Goal: Information Seeking & Learning: Find specific fact

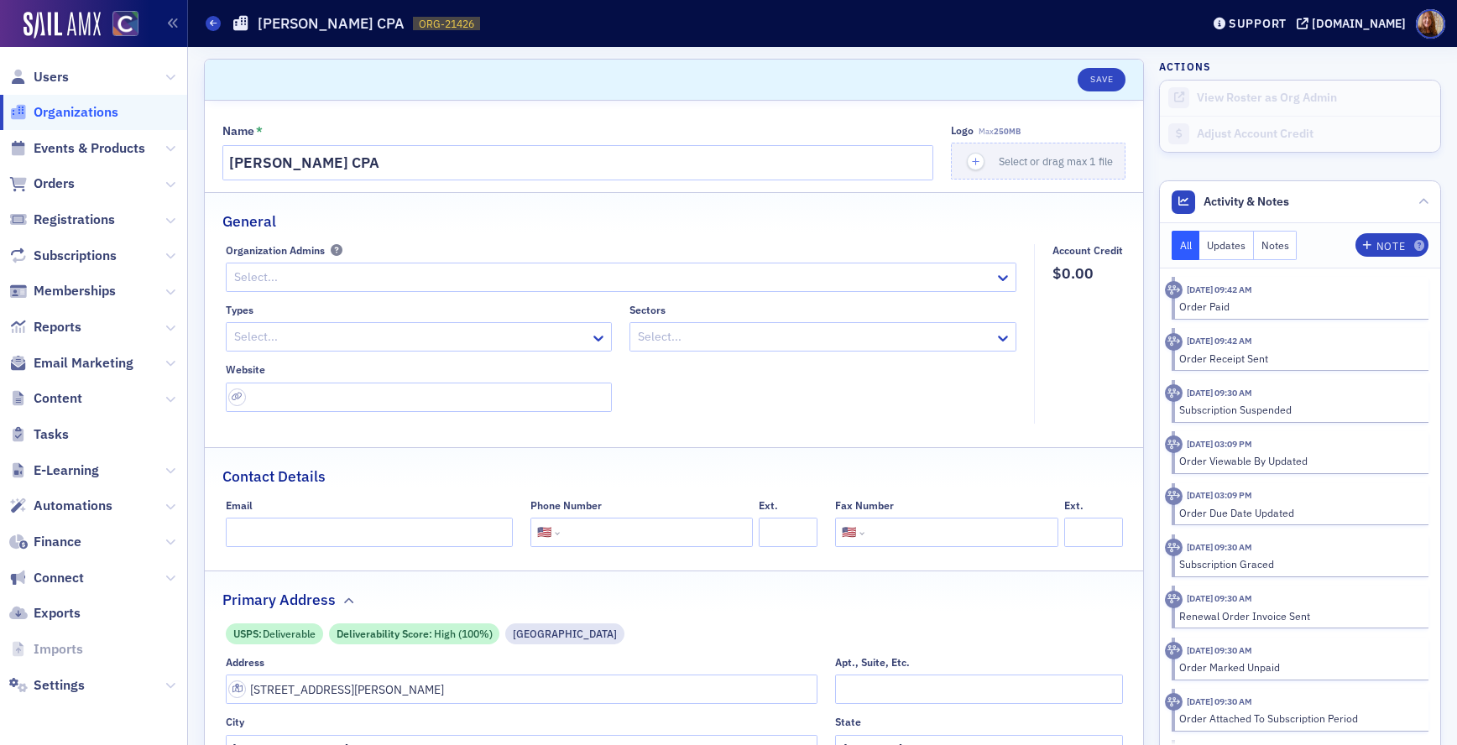
select select "US"
click at [58, 75] on span "Users" at bounding box center [51, 77] width 35 height 18
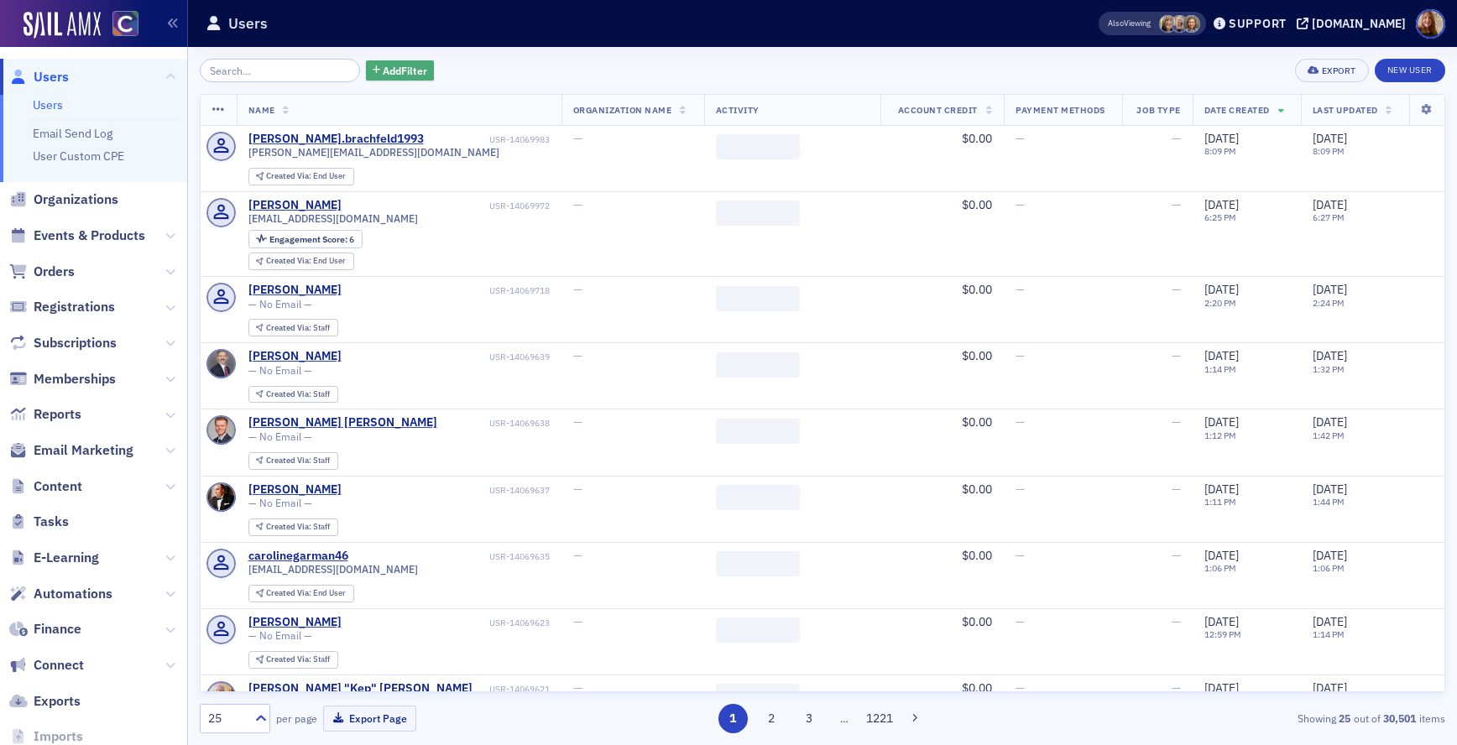
click at [366, 77] on button "Add Filter" at bounding box center [400, 70] width 69 height 21
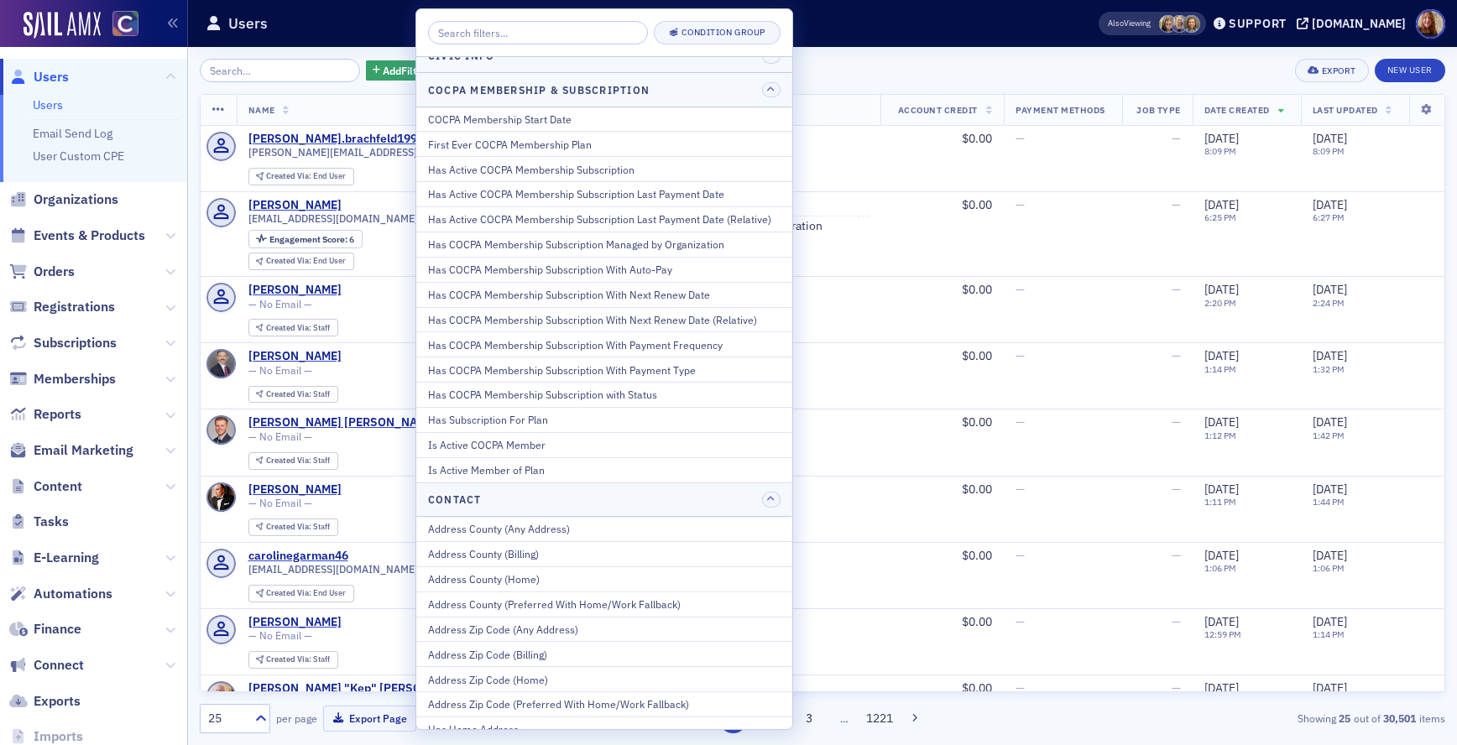
scroll to position [50, 0]
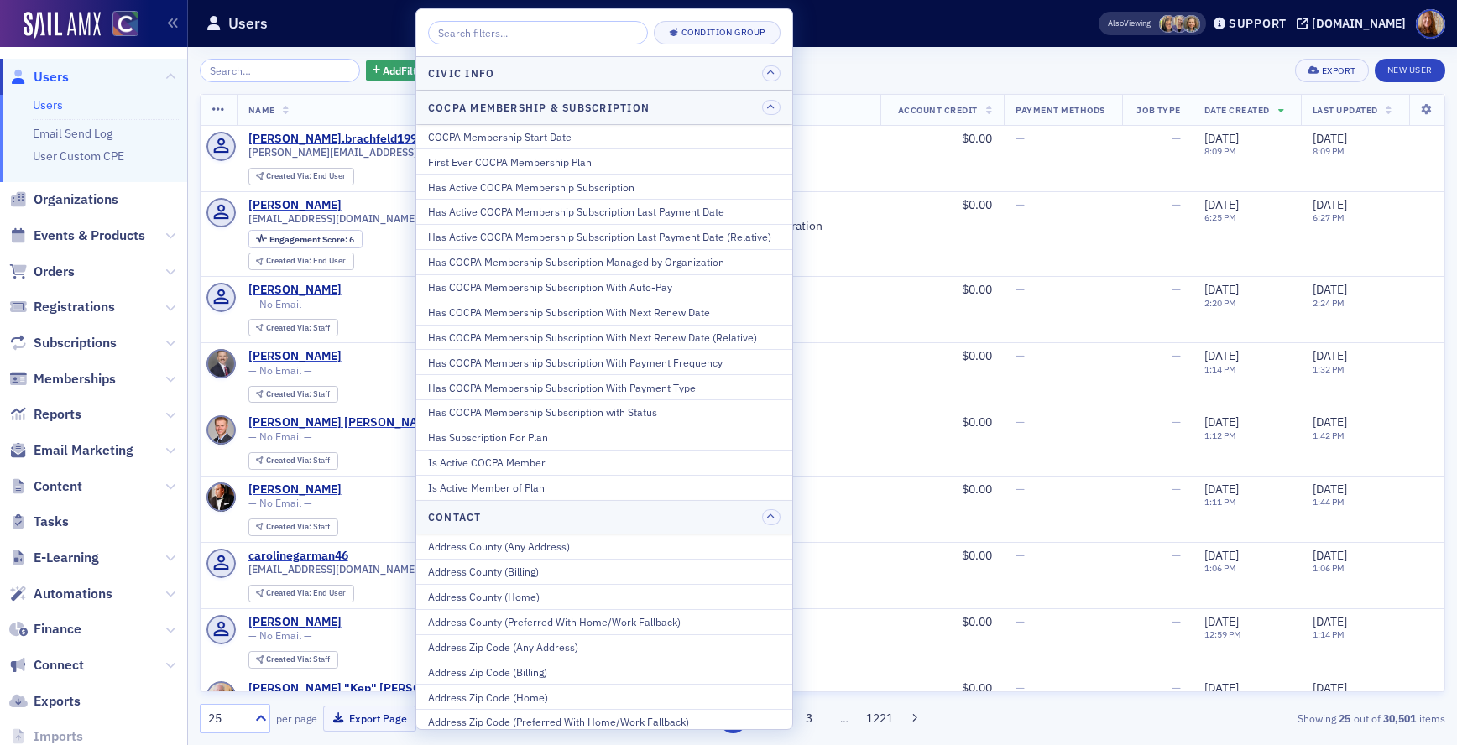
click at [553, 34] on input "search" at bounding box center [538, 32] width 220 height 23
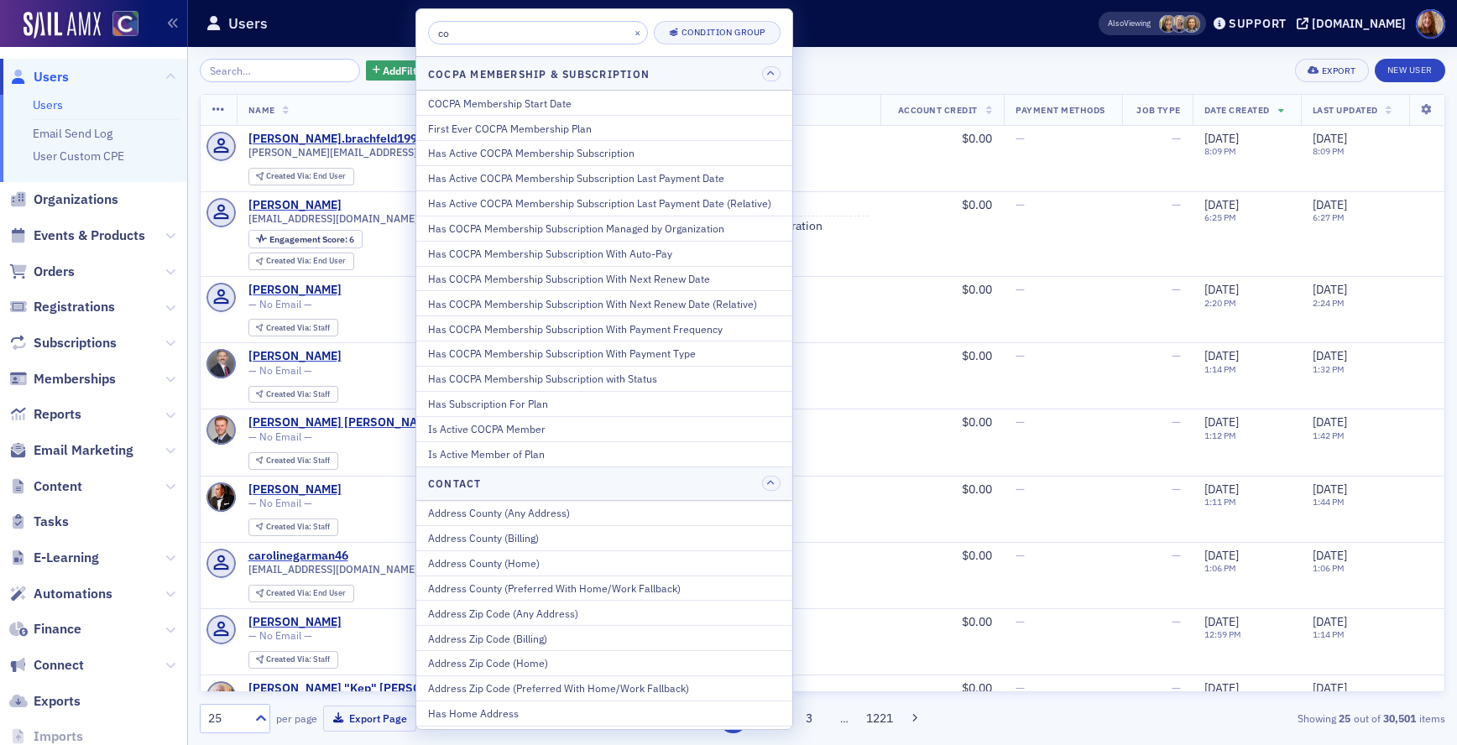
type input "c"
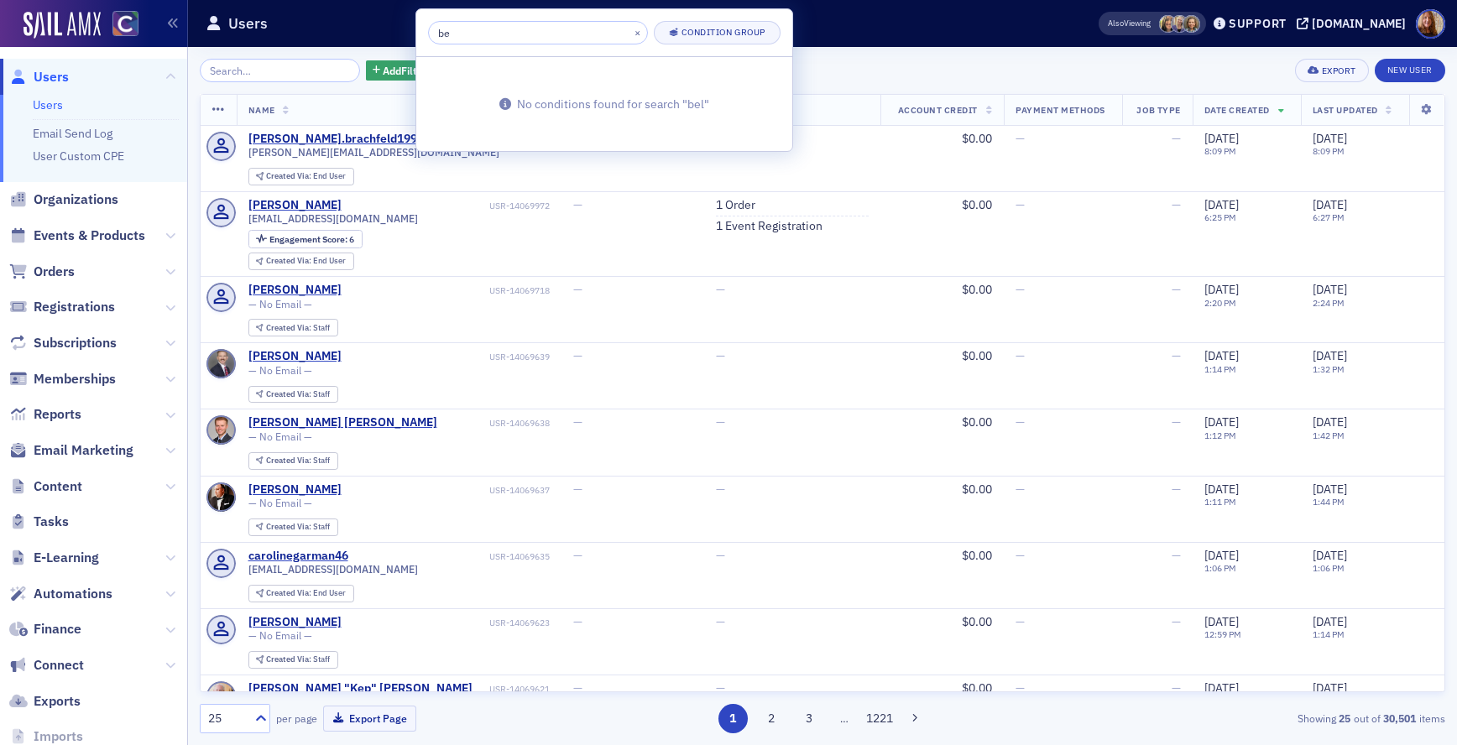
type input "b"
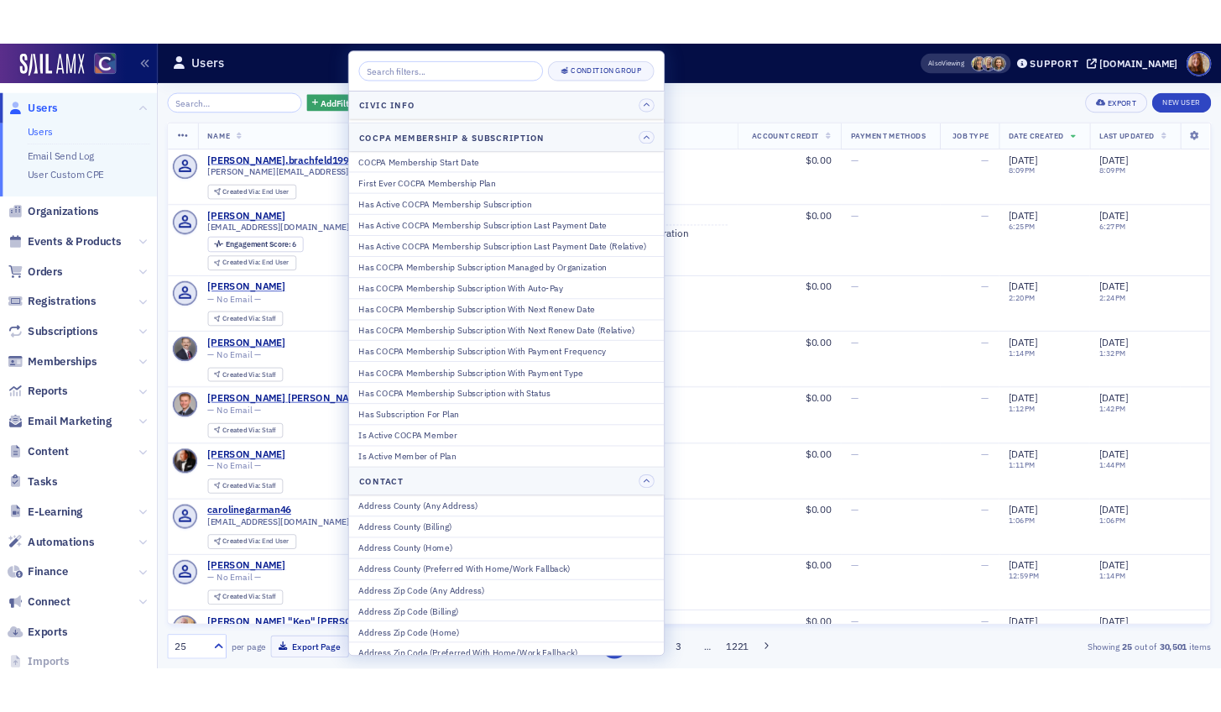
scroll to position [62, 0]
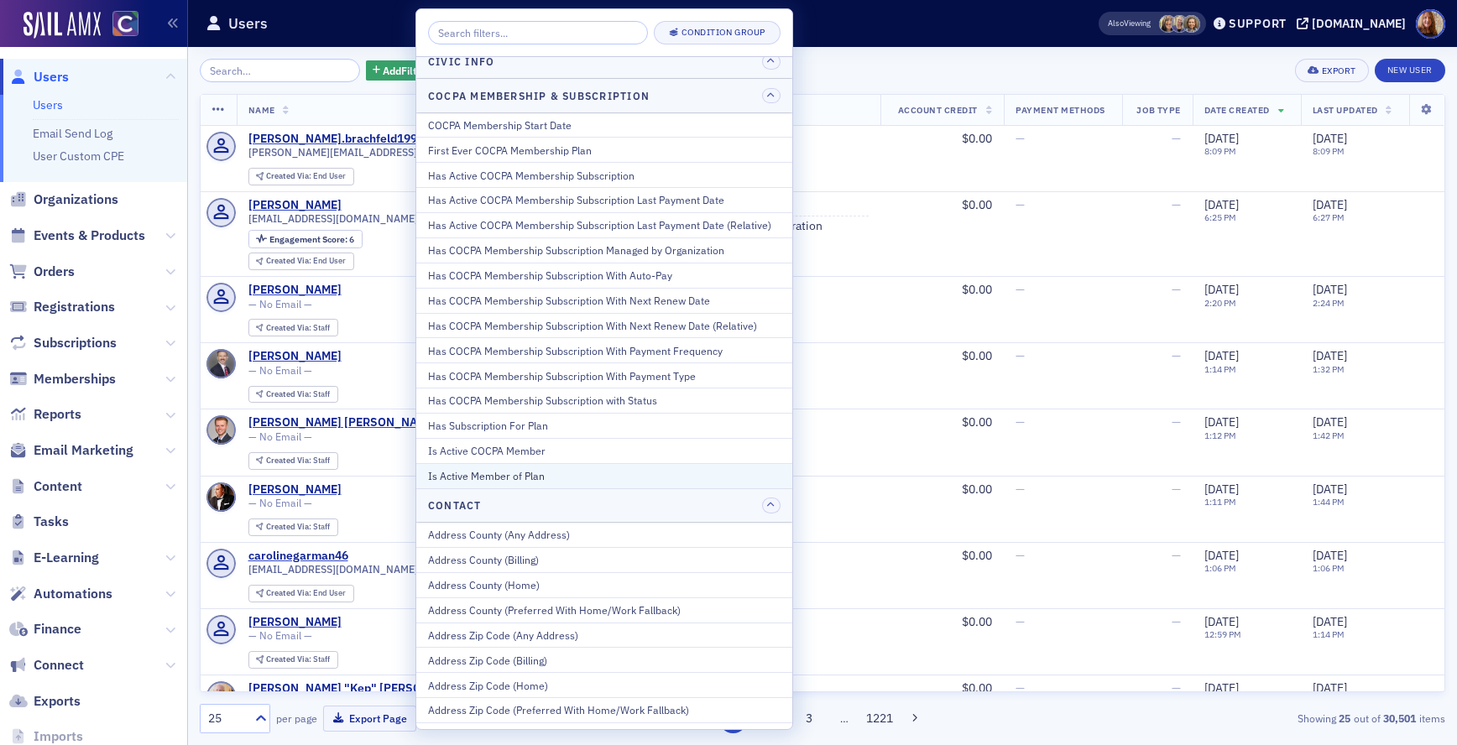
click at [504, 473] on div "Is Active Member of Plan" at bounding box center [604, 475] width 352 height 15
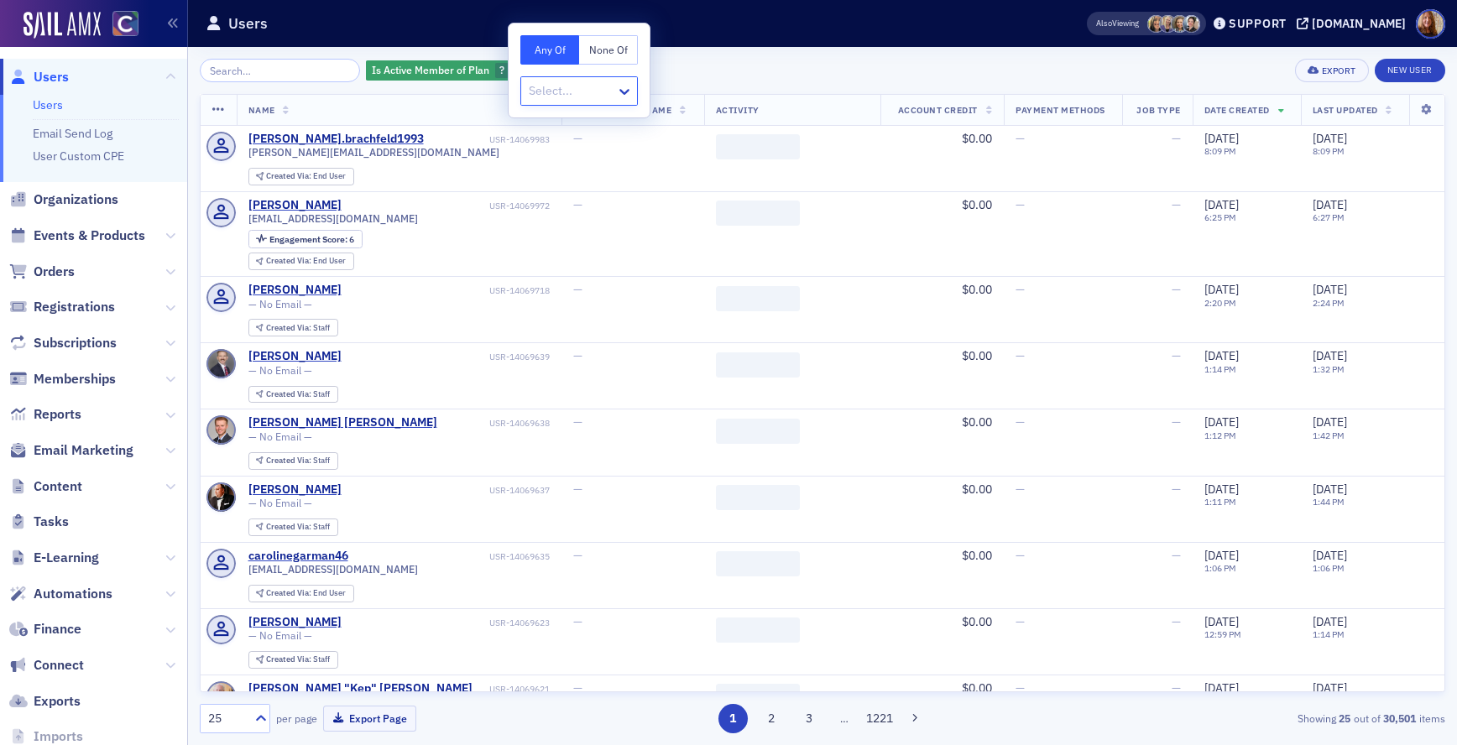
drag, startPoint x: 592, startPoint y: 97, endPoint x: 606, endPoint y: 84, distance: 19.0
click at [592, 97] on div at bounding box center [570, 91] width 87 height 21
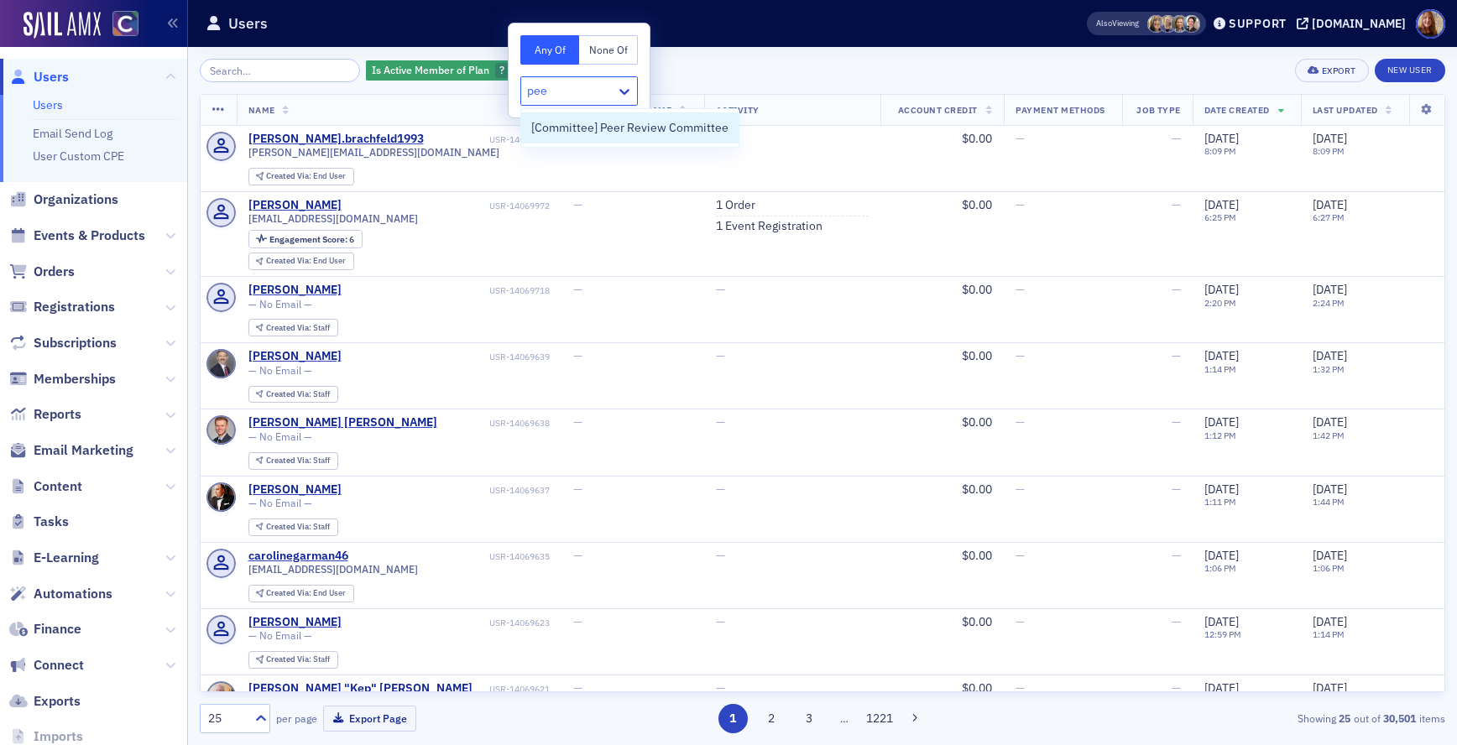
type input "peer"
click at [639, 128] on span "[Committee] Peer Review Committee" at bounding box center [629, 128] width 197 height 18
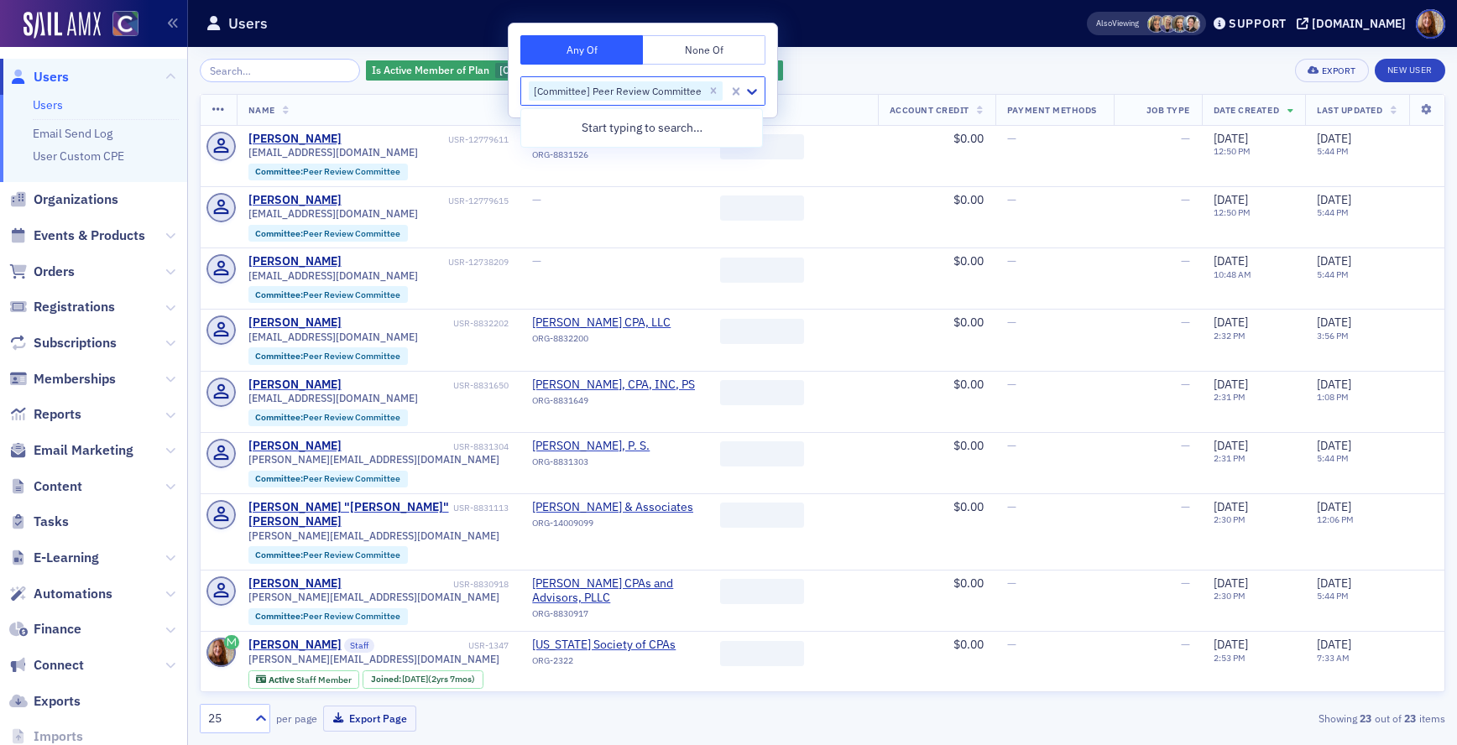
click at [870, 57] on div "Is Active Member of Plan [Committee] Peer Review Committee Add Filter Export Ne…" at bounding box center [822, 396] width 1245 height 698
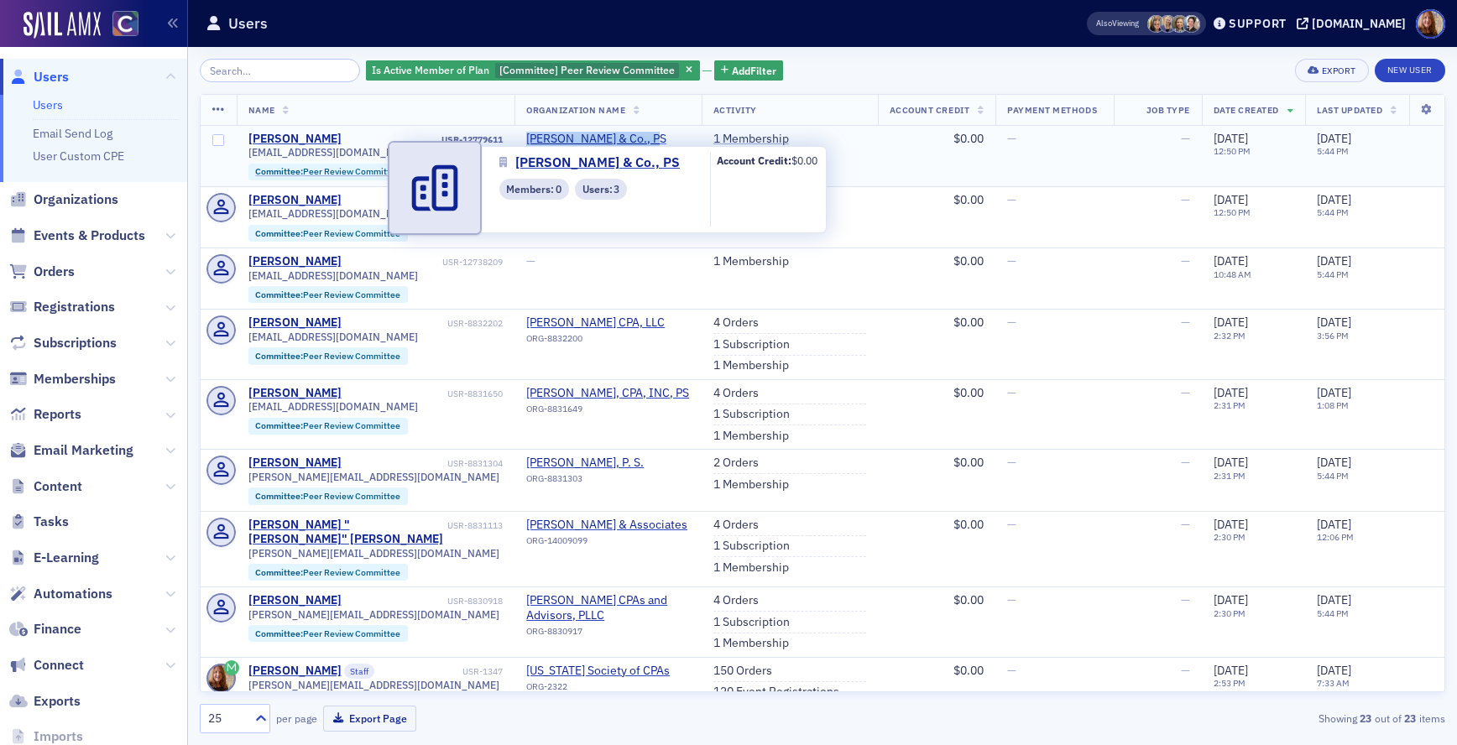
copy span "Finney Neill & Co., PS"
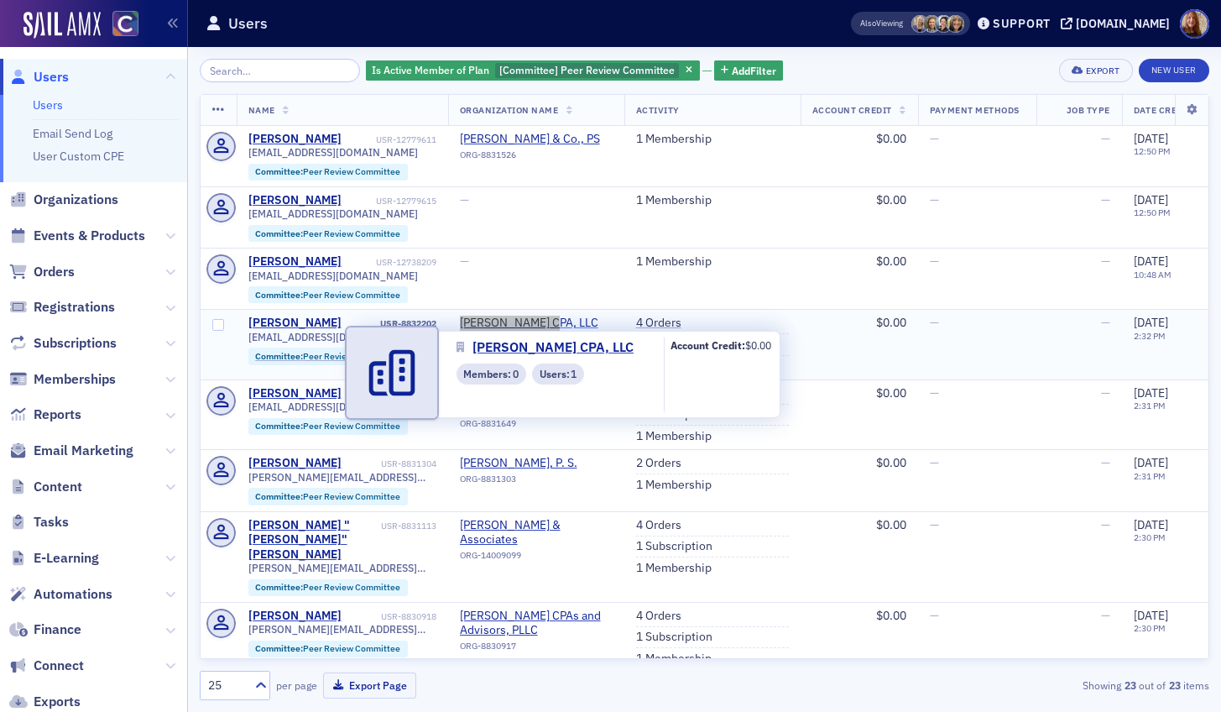
copy span "Bailey CPA, LLC"
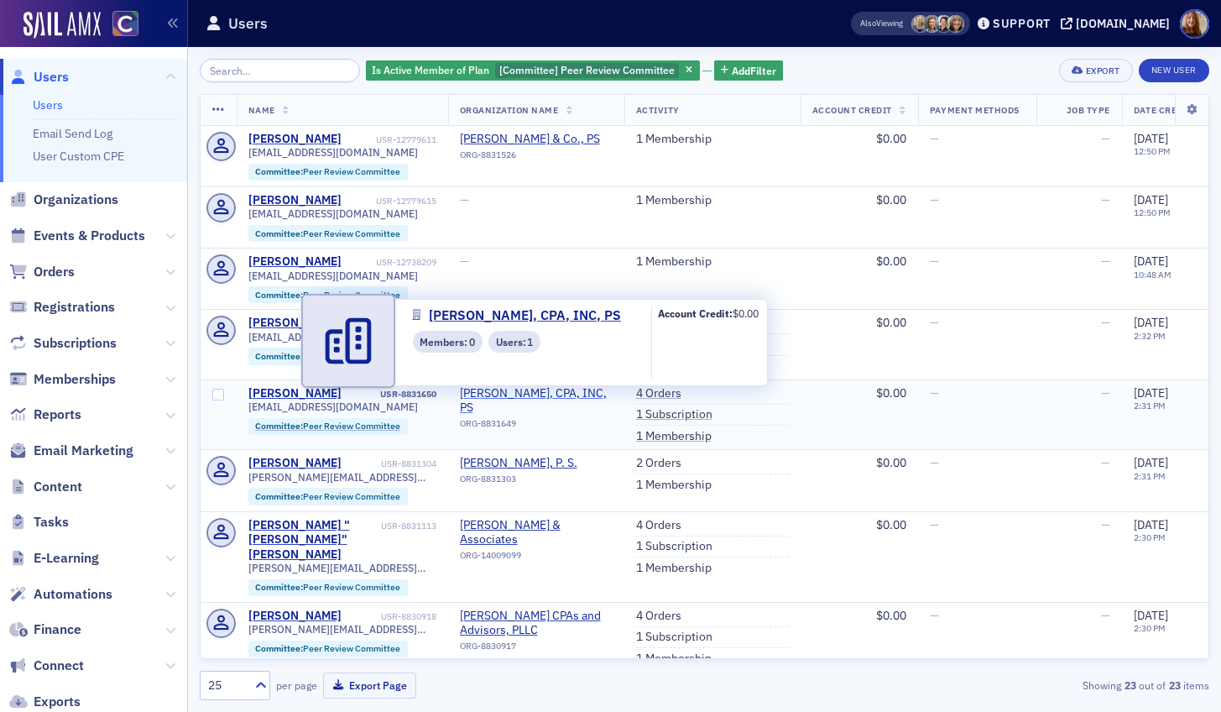
copy span "Eric L. Anderson, CPA, INC, PS"
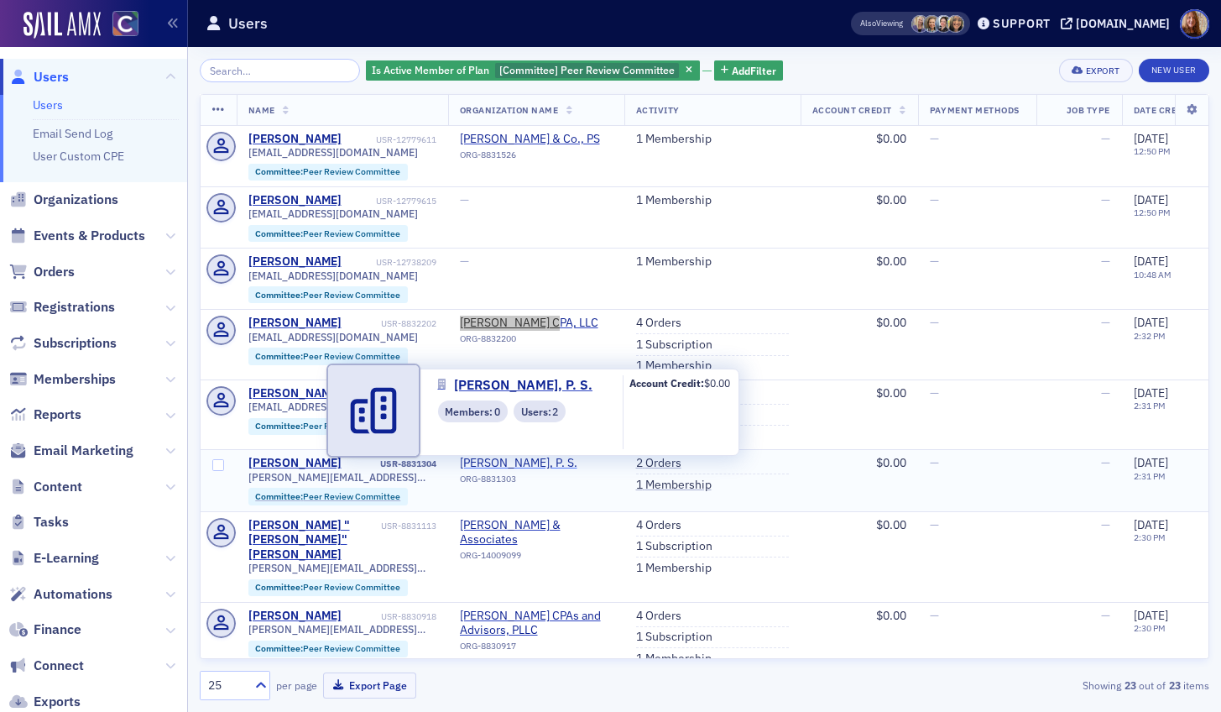
copy span "Sweeney Conrad, P. S."
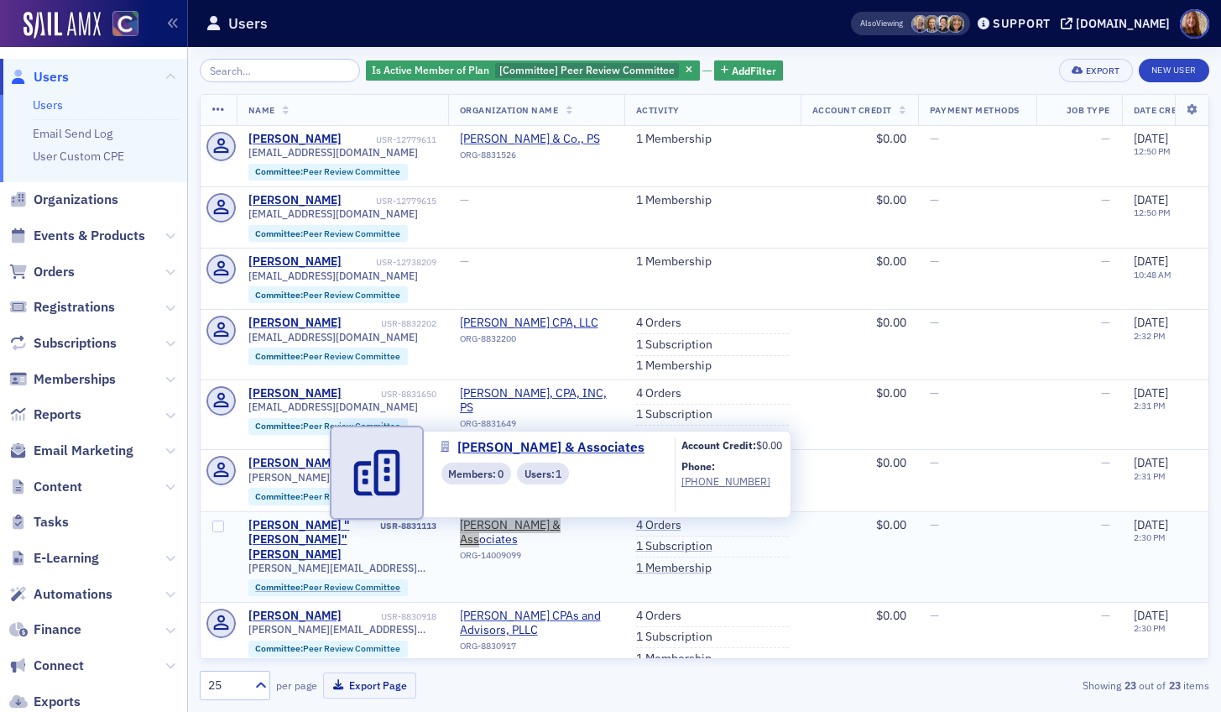
copy span "McCone & Associates"
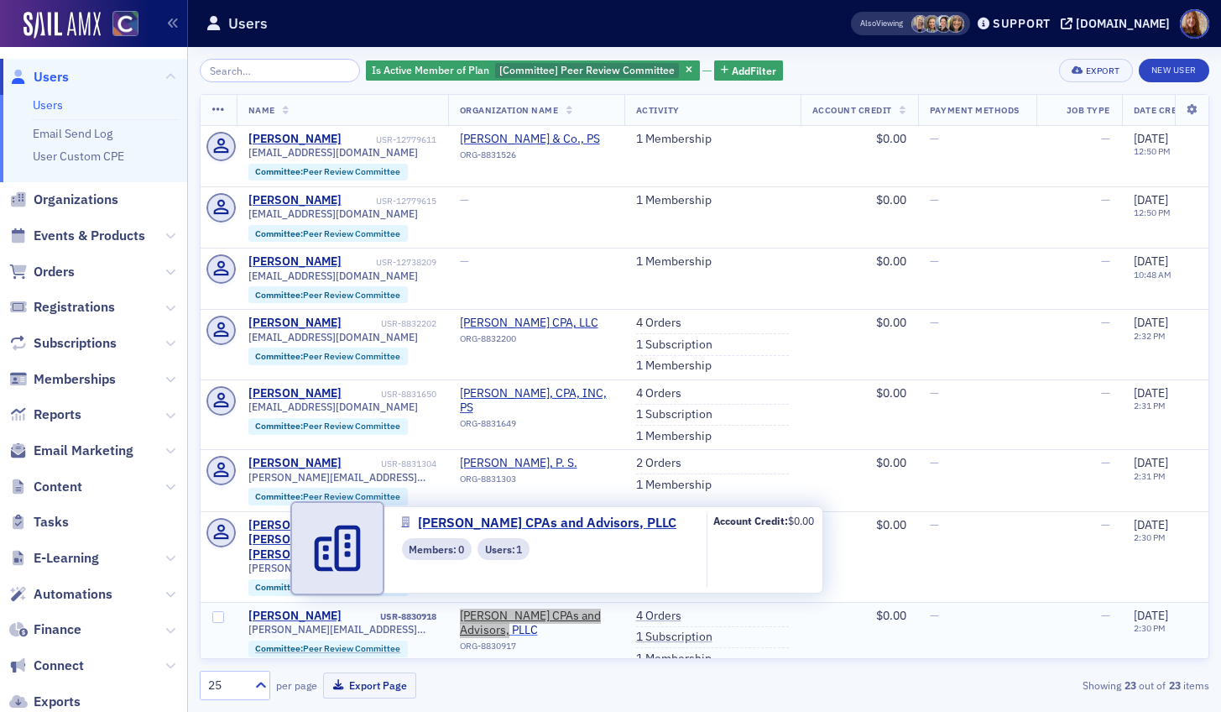
copy span "Petersen CPAs and Advisors, PLLC"
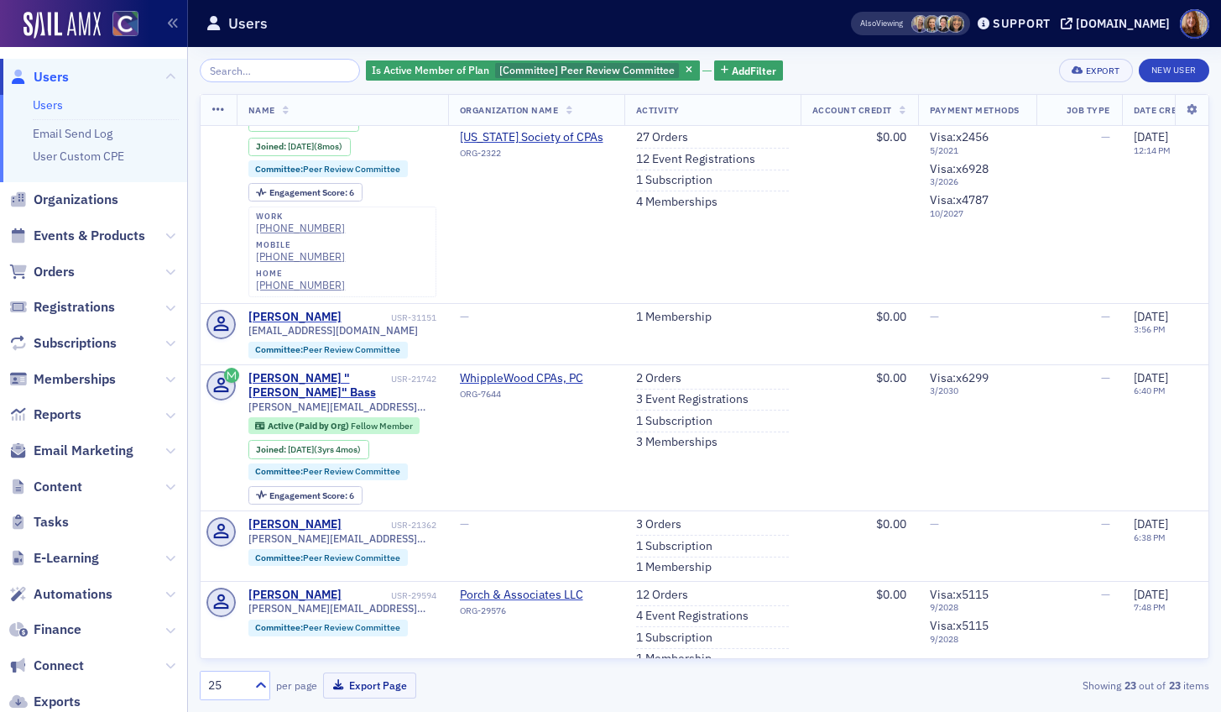
scroll to position [915, 0]
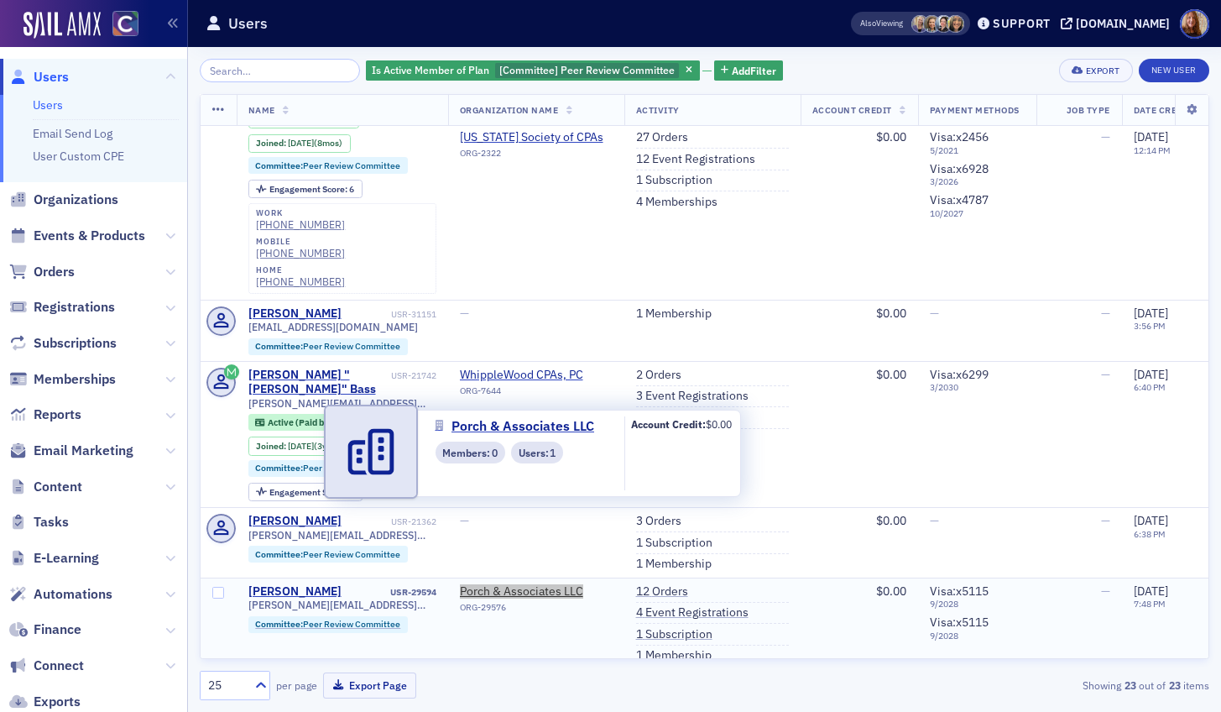
copy span "Porch & Associates LLC"
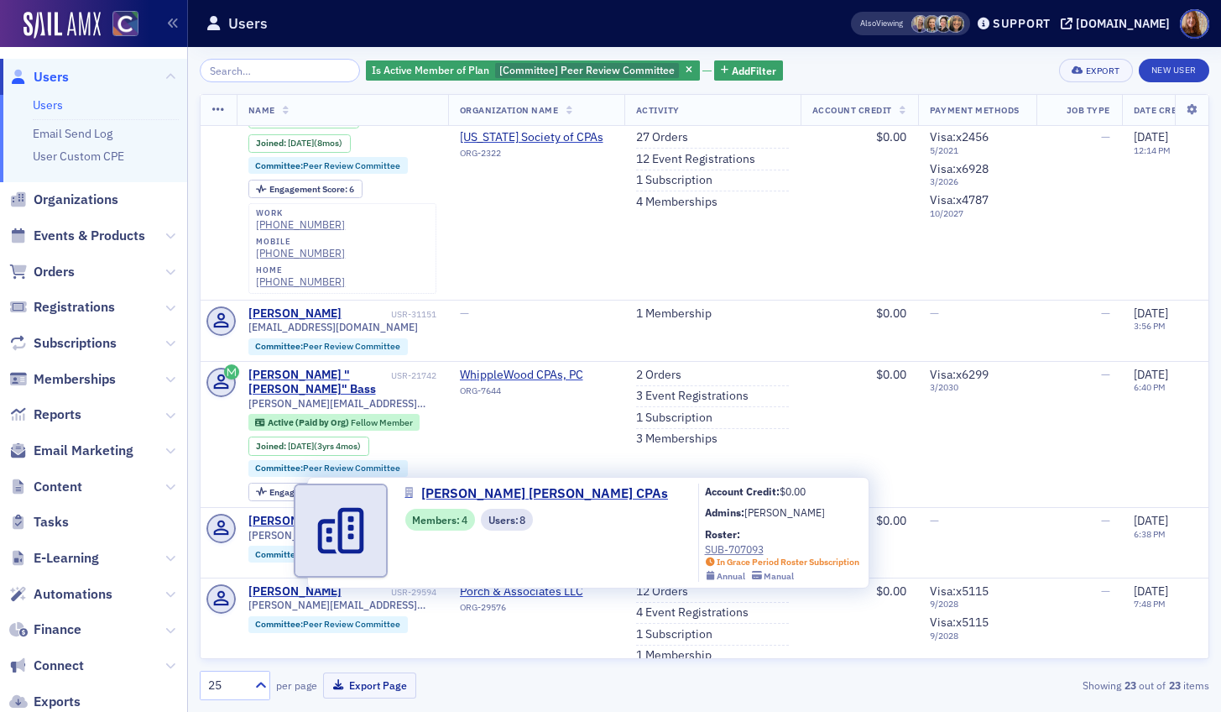
copy span "Watson Coon Ryan CPAs"
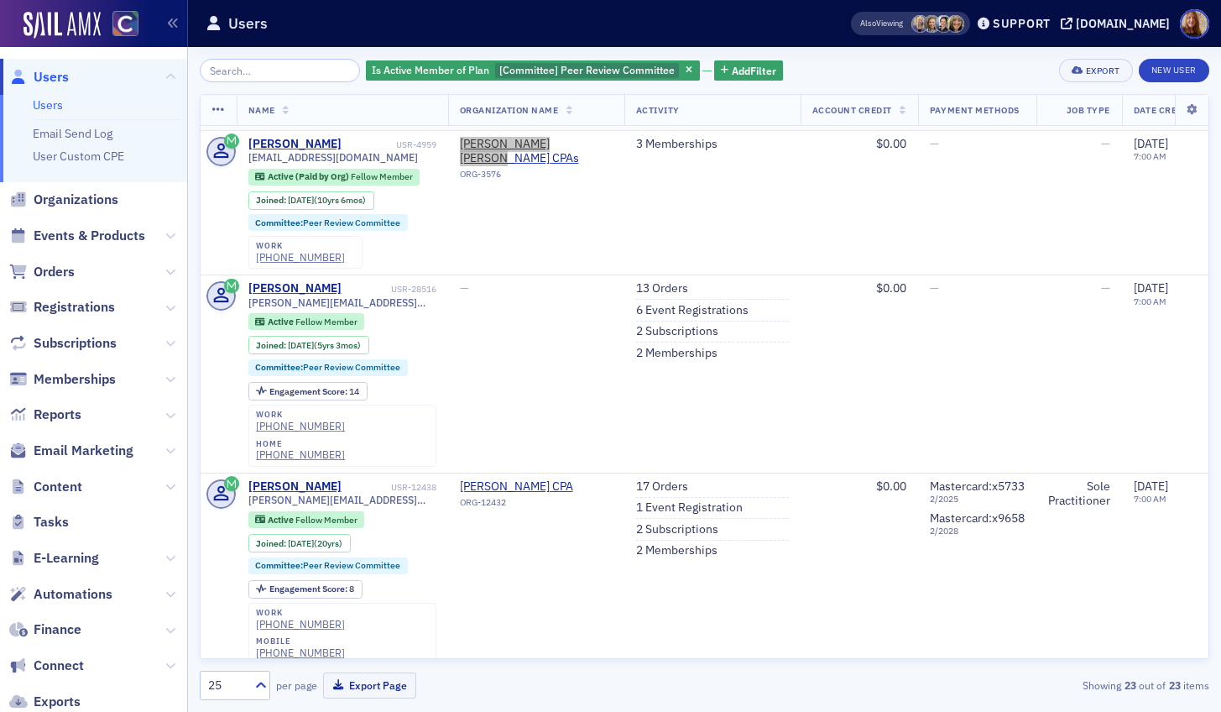
scroll to position [1487, 0]
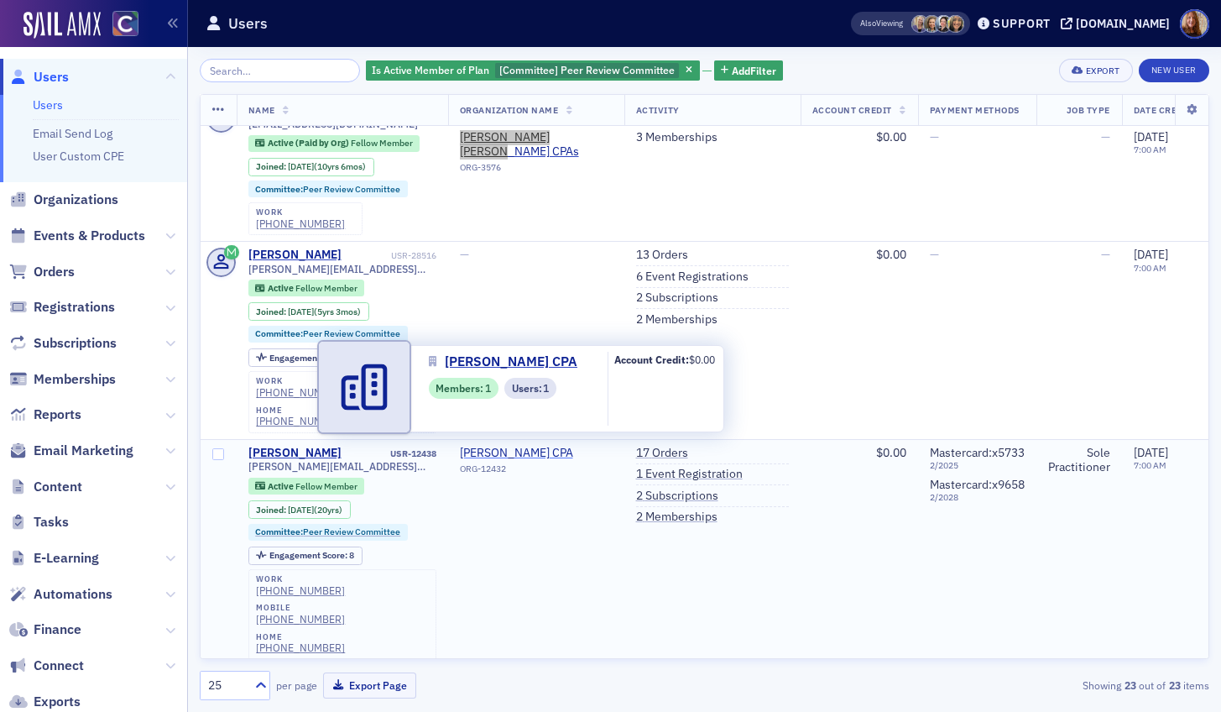
copy span "Marcia Jackson Hein CPA"
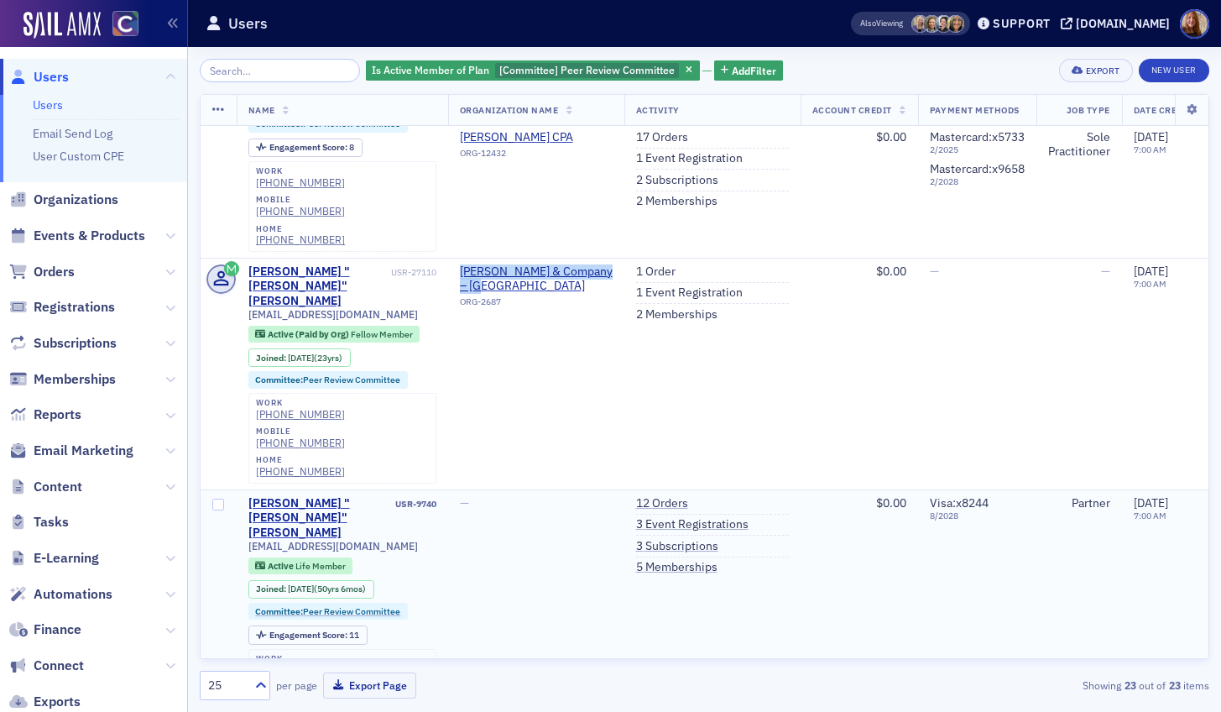
scroll to position [1977, 0]
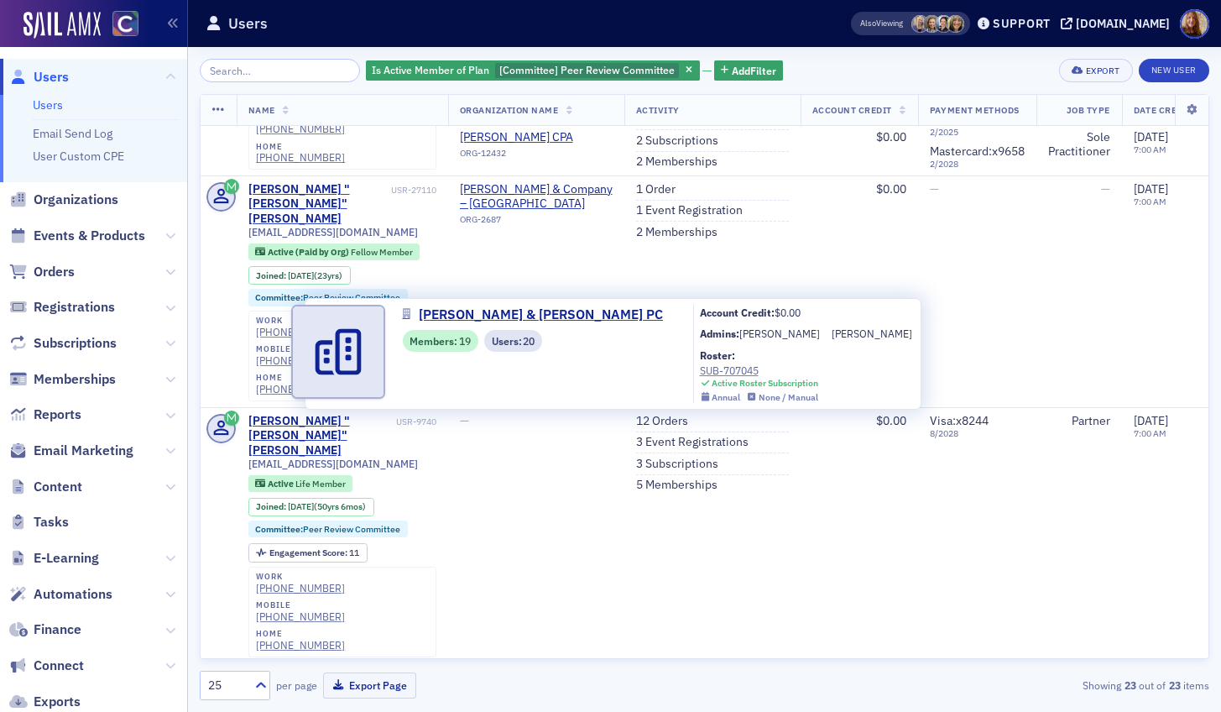
copy span "Anderson & Whitney PC"
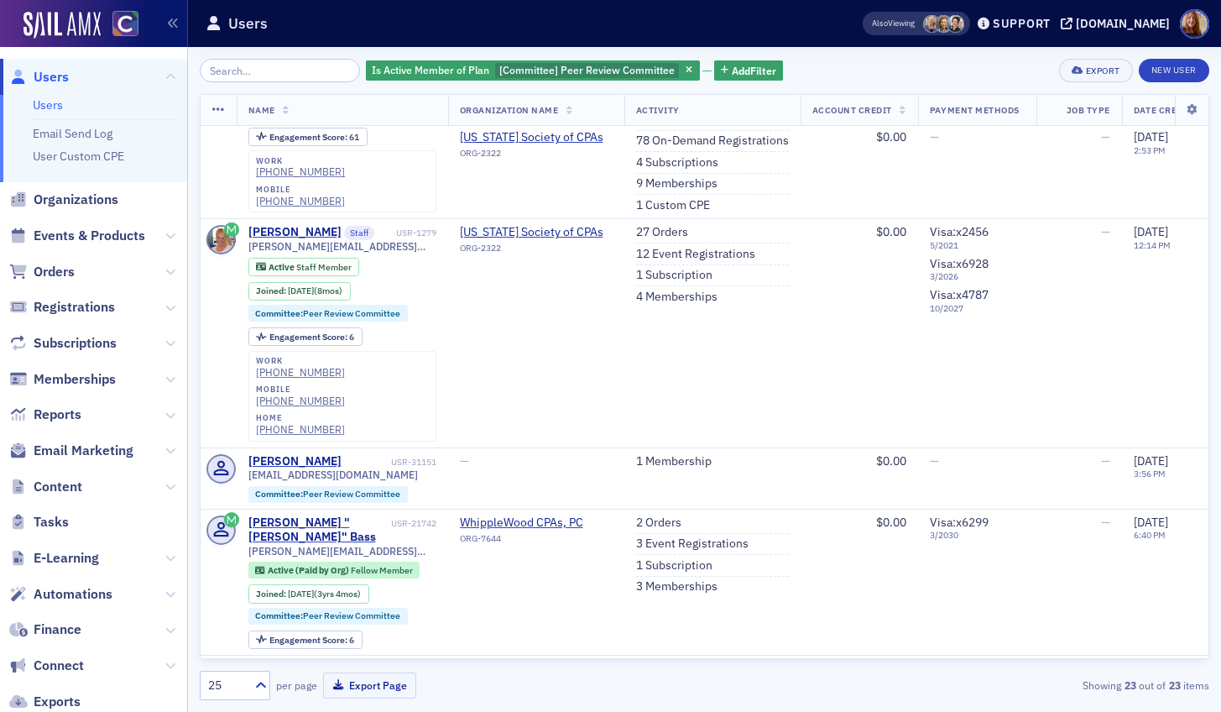
scroll to position [730, 0]
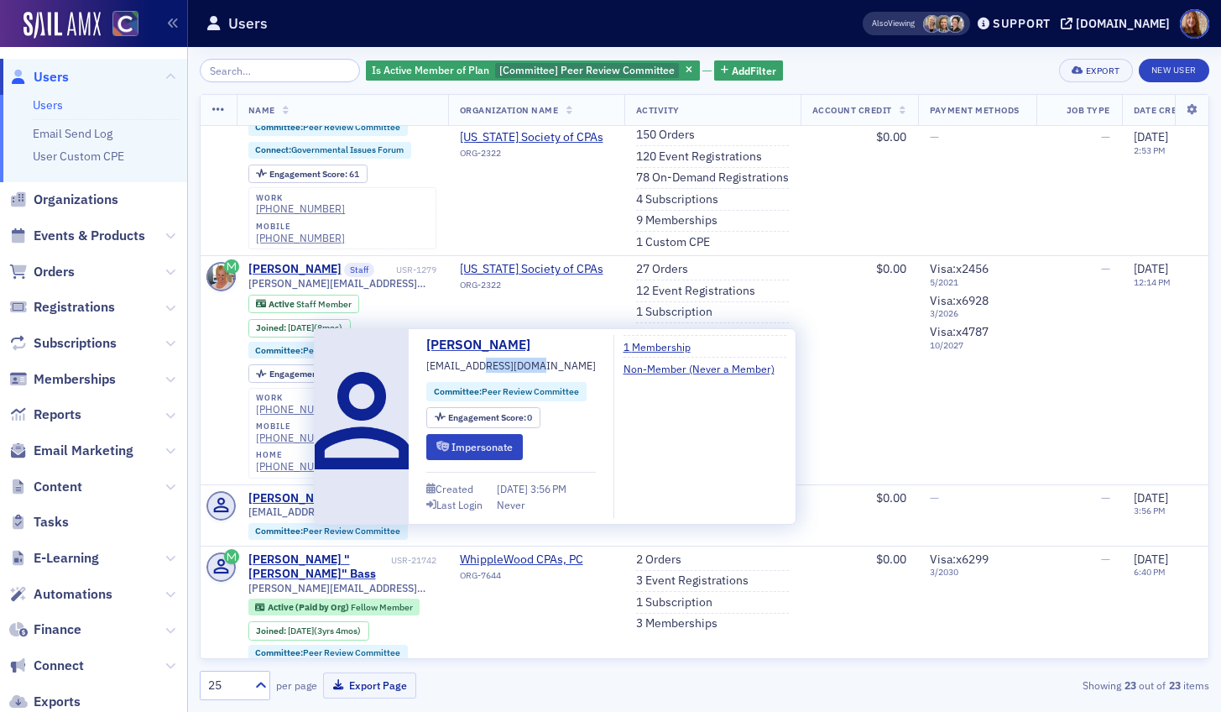
drag, startPoint x: 529, startPoint y: 364, endPoint x: 478, endPoint y: 368, distance: 50.5
click at [478, 368] on div "Ray Roberts rcroberts@cricpa.com Committee : Peer Review Committee Engagement S…" at bounding box center [511, 426] width 170 height 183
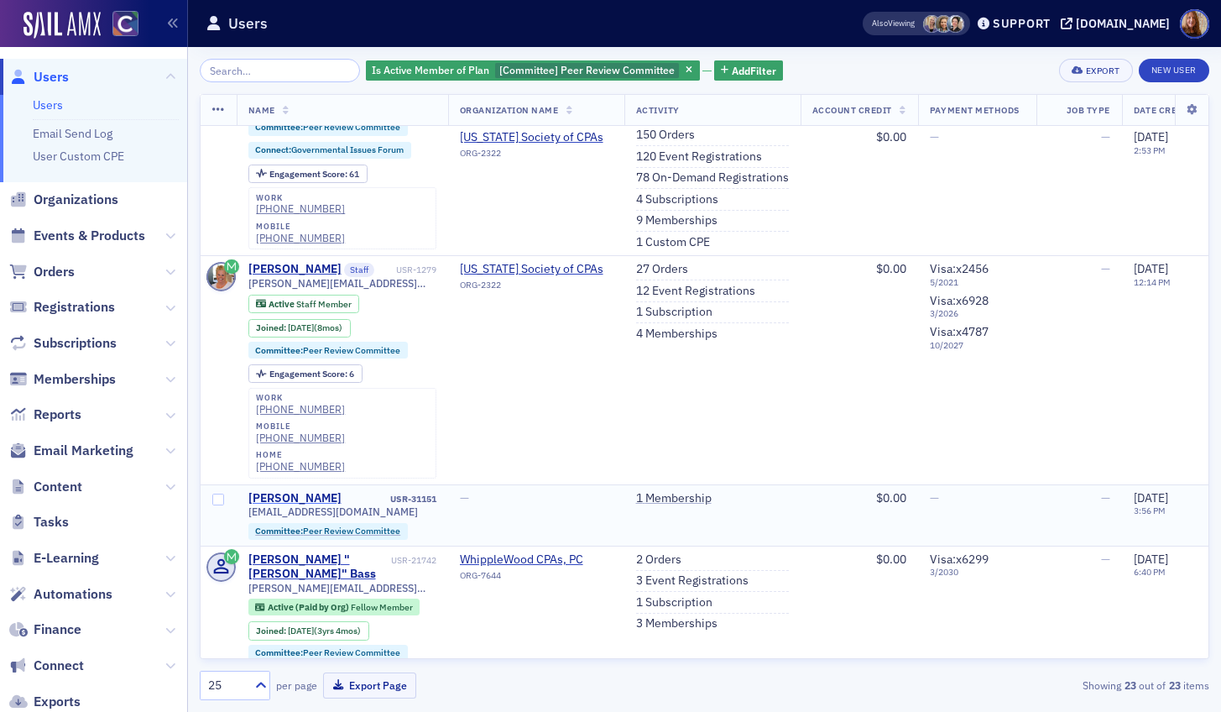
click at [284, 491] on div "Ray Roberts" at bounding box center [294, 498] width 93 height 15
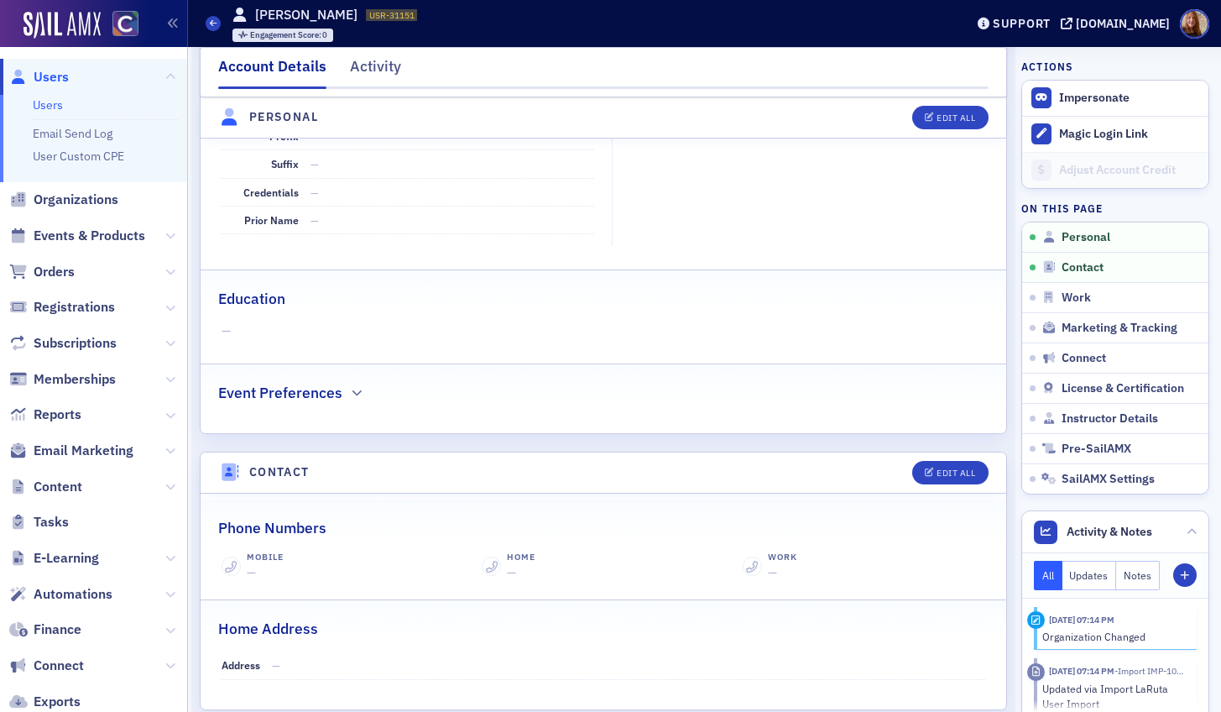
scroll to position [666, 0]
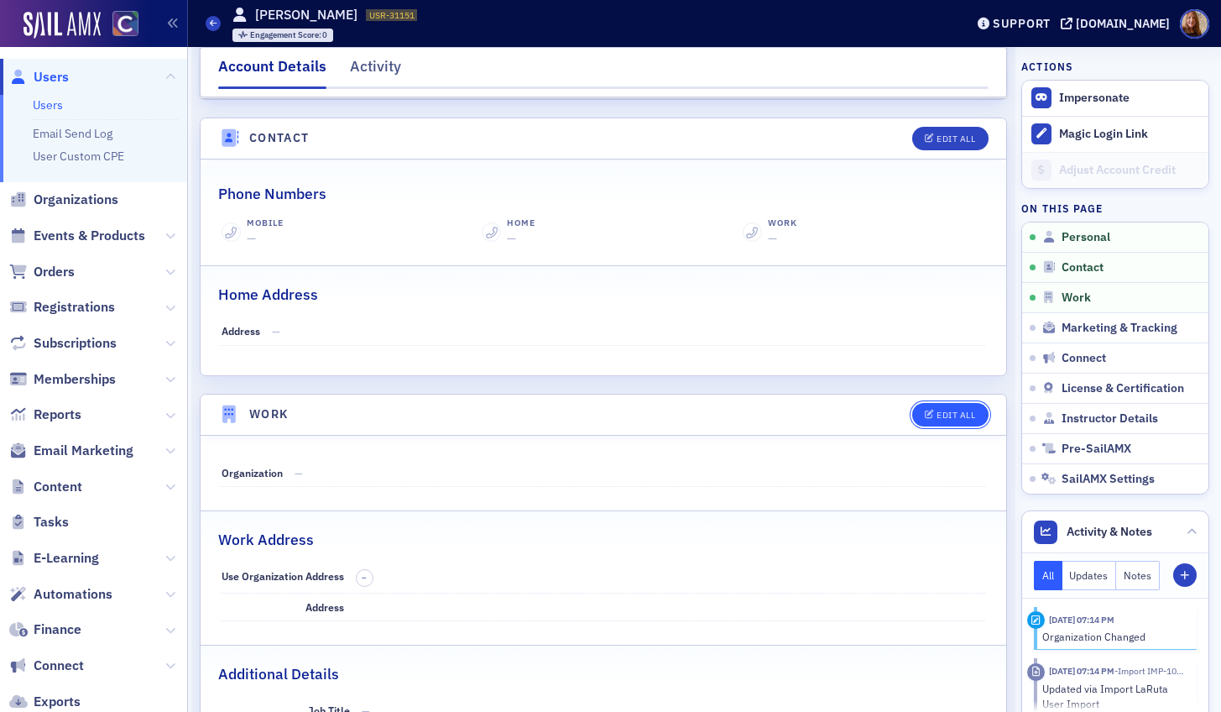
click at [947, 416] on div "Edit All" at bounding box center [956, 414] width 39 height 9
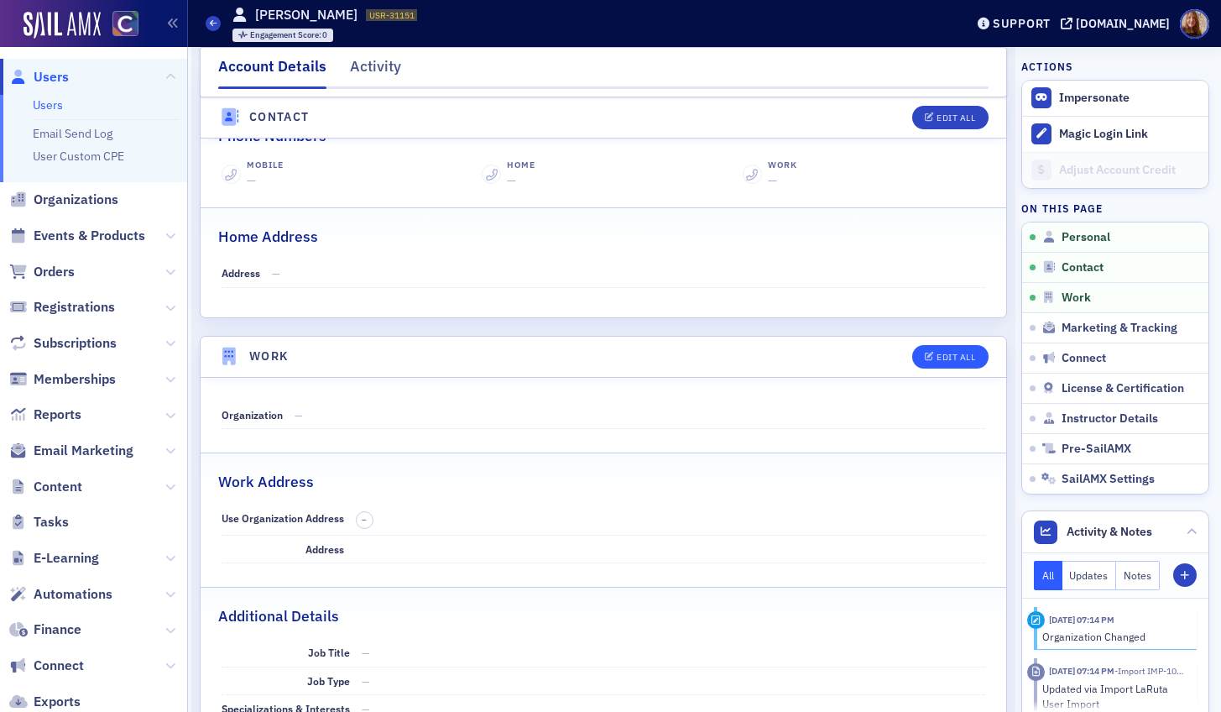
select select "US"
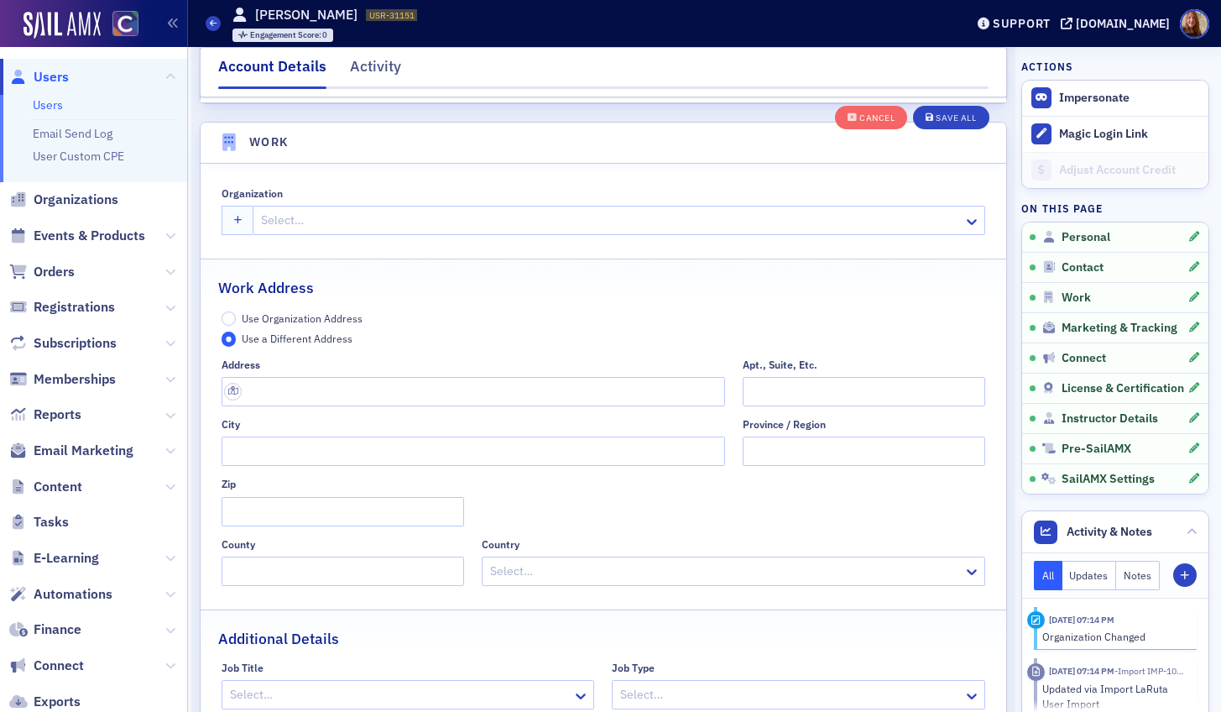
scroll to position [1329, 0]
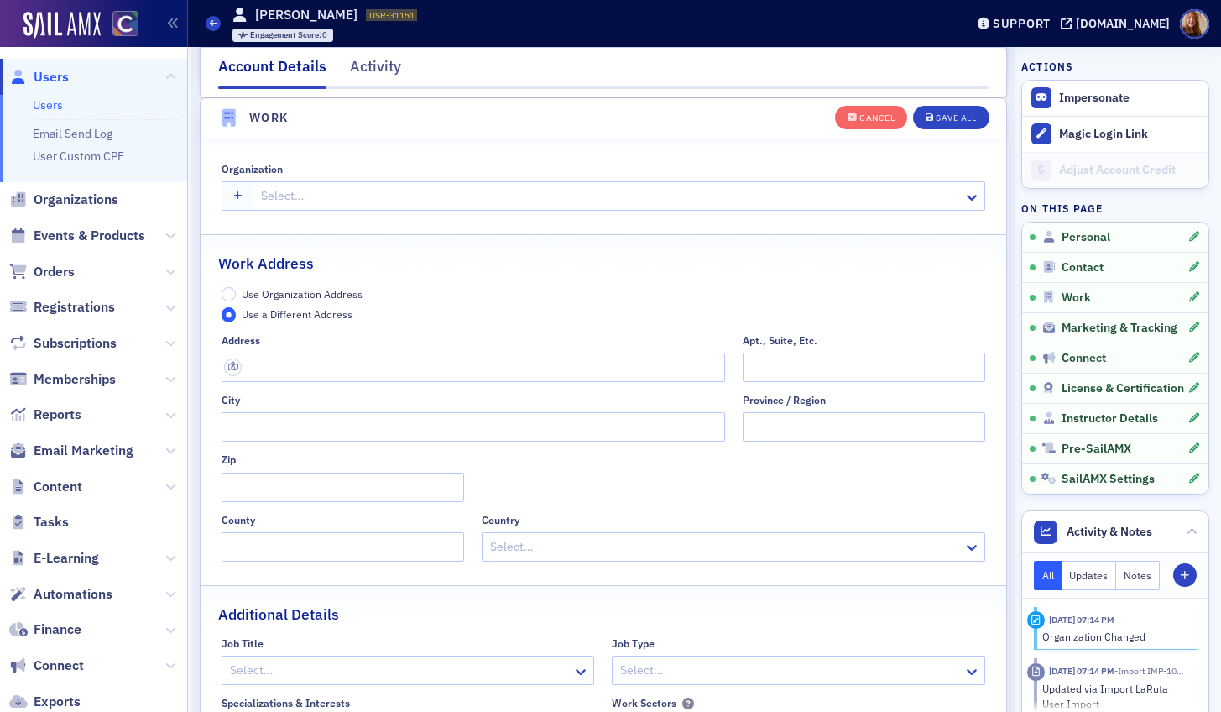
click at [263, 298] on span "Use Organization Address" at bounding box center [302, 293] width 121 height 13
click at [237, 298] on input "Use Organization Address" at bounding box center [229, 294] width 15 height 15
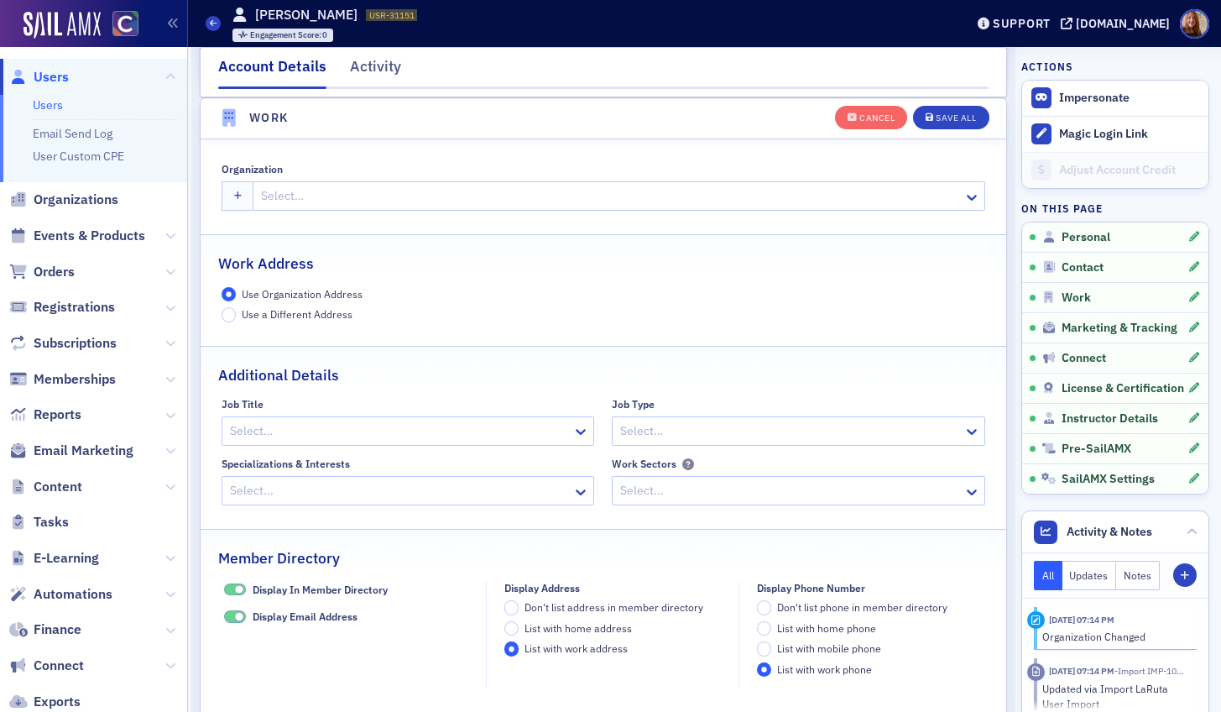
click at [321, 186] on div at bounding box center [610, 195] width 702 height 21
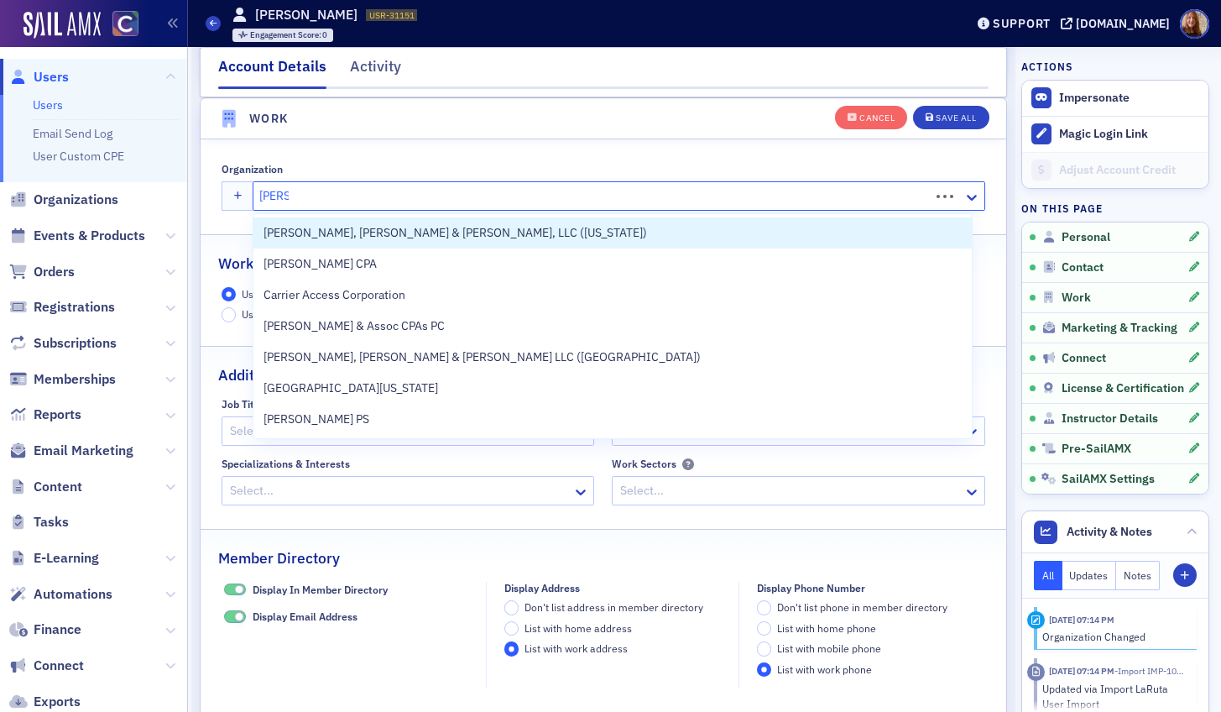
type input "carr ri"
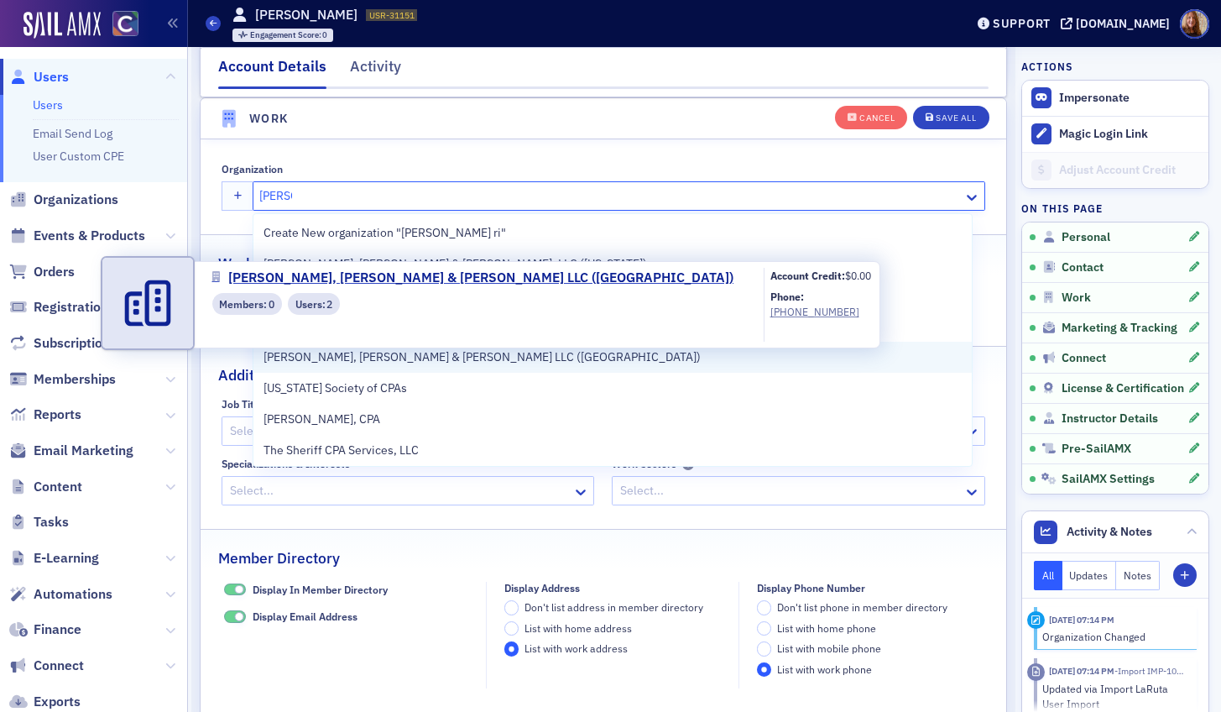
click at [413, 357] on span "[PERSON_NAME], [PERSON_NAME] & [PERSON_NAME] LLC ([GEOGRAPHIC_DATA])" at bounding box center [482, 357] width 437 height 18
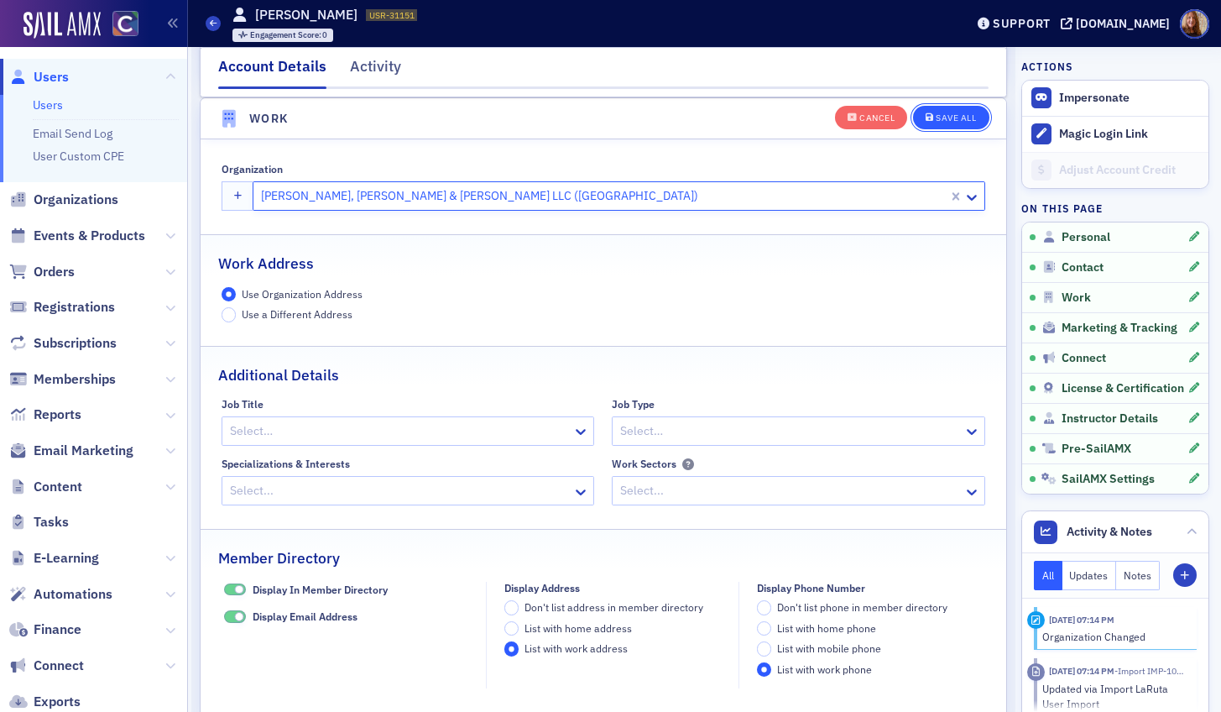
click at [926, 119] on icon "button" at bounding box center [930, 117] width 8 height 9
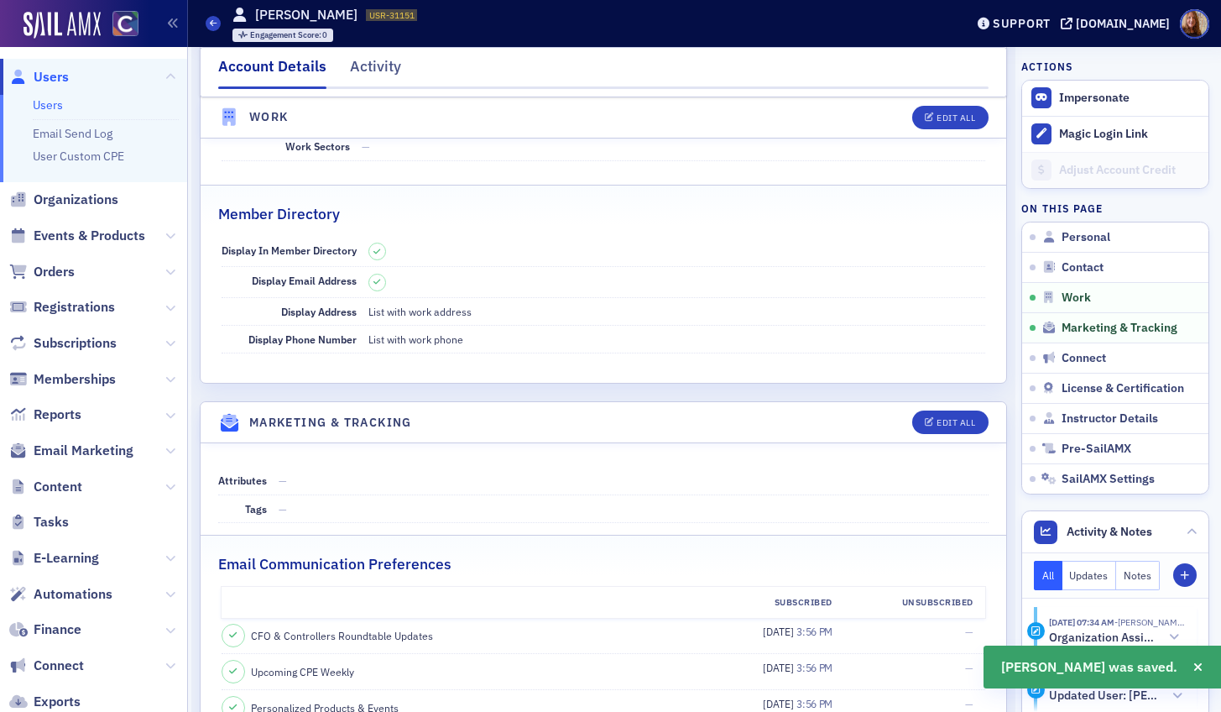
click at [50, 99] on link "Users" at bounding box center [48, 104] width 30 height 15
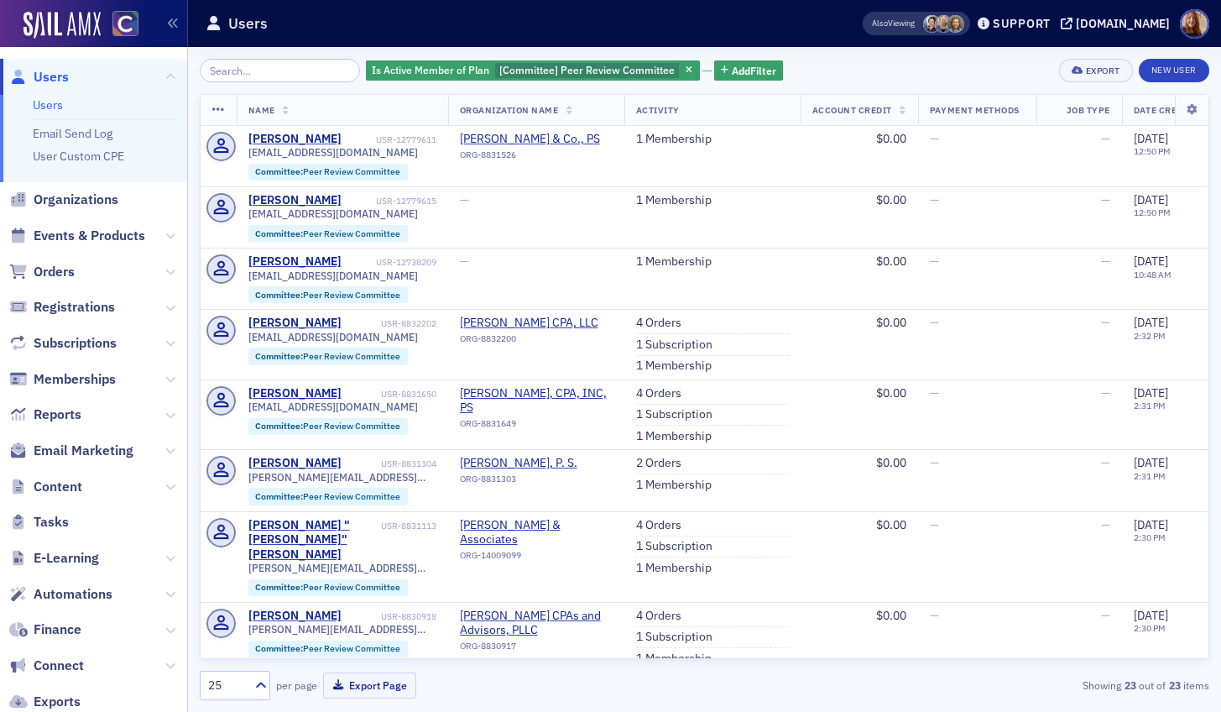
click at [268, 76] on input "search" at bounding box center [280, 70] width 160 height 23
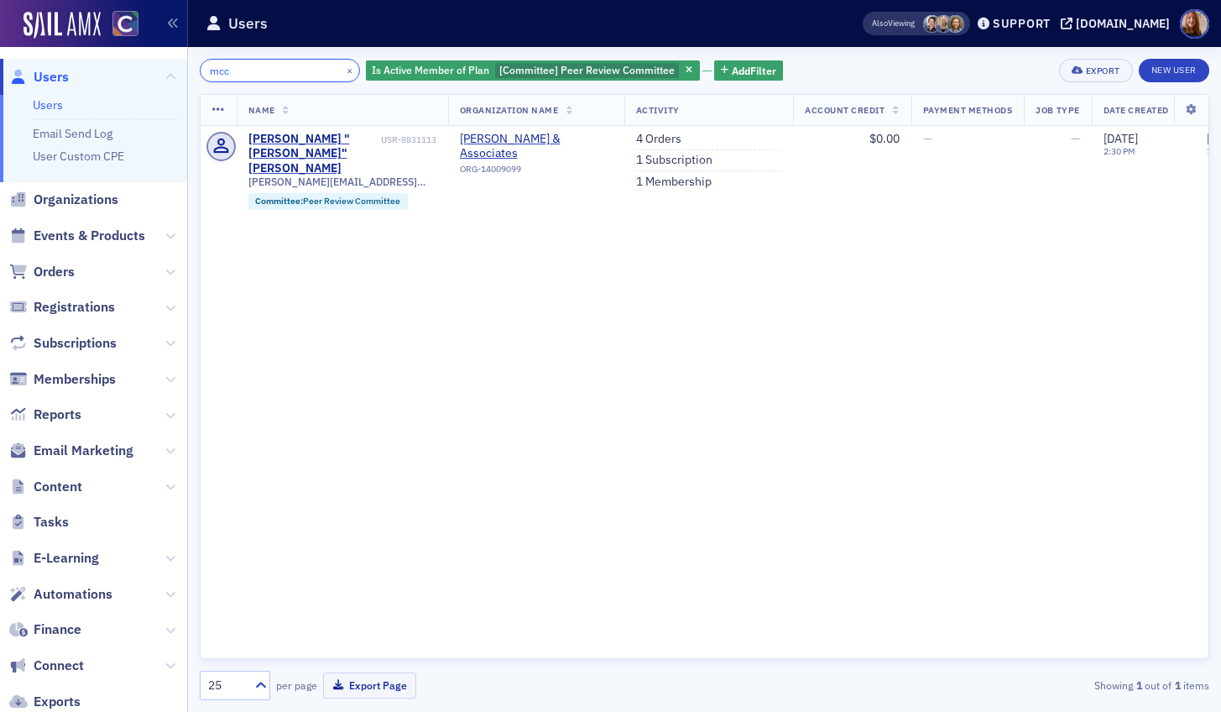
click at [220, 72] on input "mcc" at bounding box center [280, 70] width 160 height 23
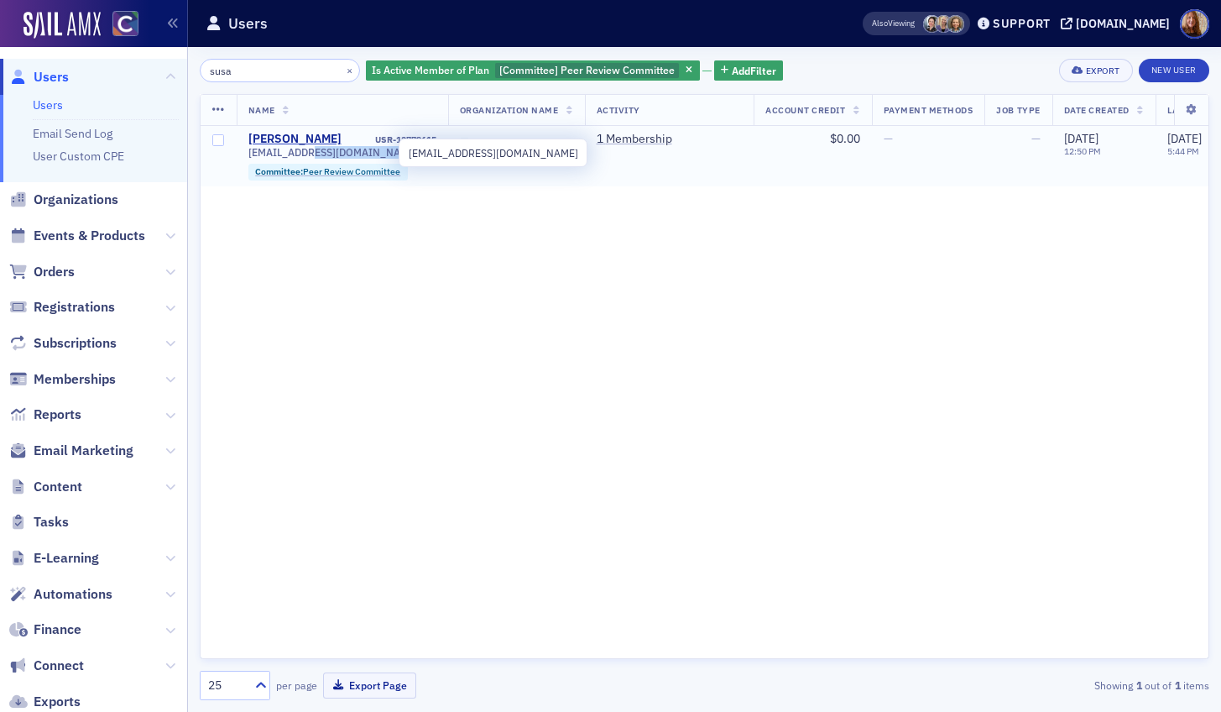
drag, startPoint x: 396, startPoint y: 153, endPoint x: 306, endPoint y: 155, distance: 89.8
click at [306, 155] on span "slpaulsen@pulsenmegaard.com" at bounding box center [333, 152] width 170 height 13
drag, startPoint x: 303, startPoint y: 158, endPoint x: 378, endPoint y: 159, distance: 74.7
click at [378, 159] on div "slpaulsen@pulsenmegaard.com Committee : Peer Review Committee" at bounding box center [342, 163] width 188 height 34
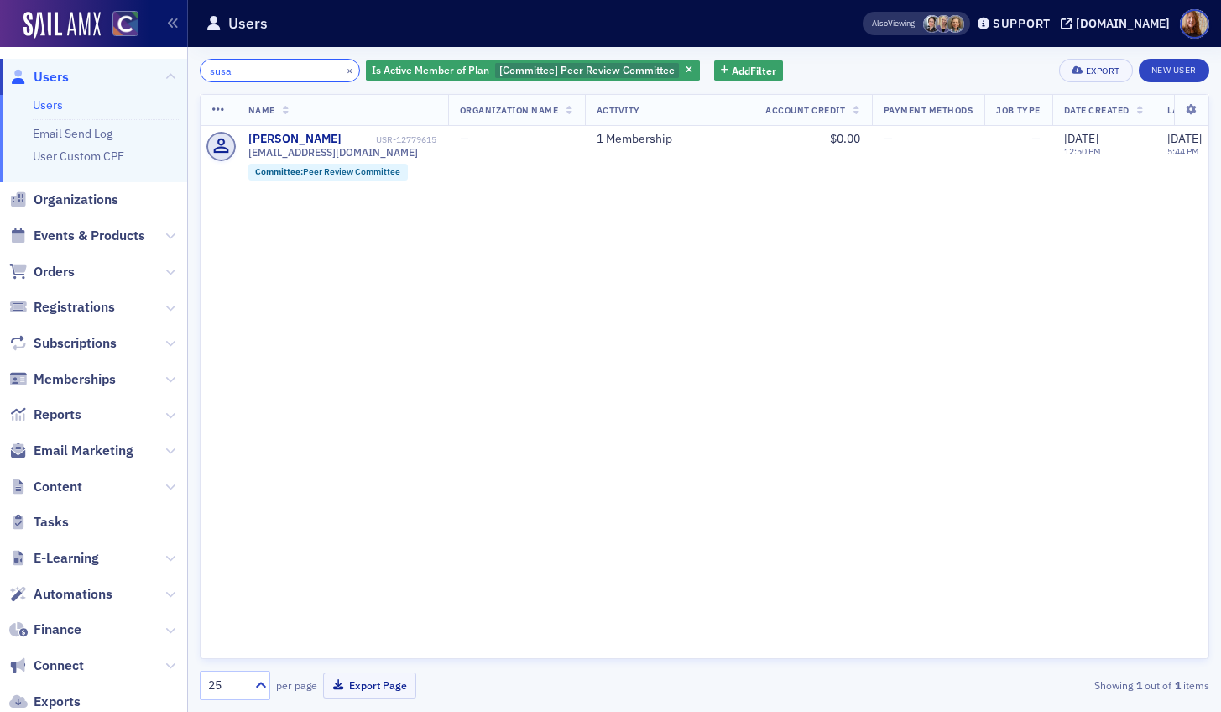
click at [245, 66] on input "susa" at bounding box center [280, 70] width 160 height 23
type input "john"
click at [686, 67] on icon "button" at bounding box center [689, 70] width 7 height 9
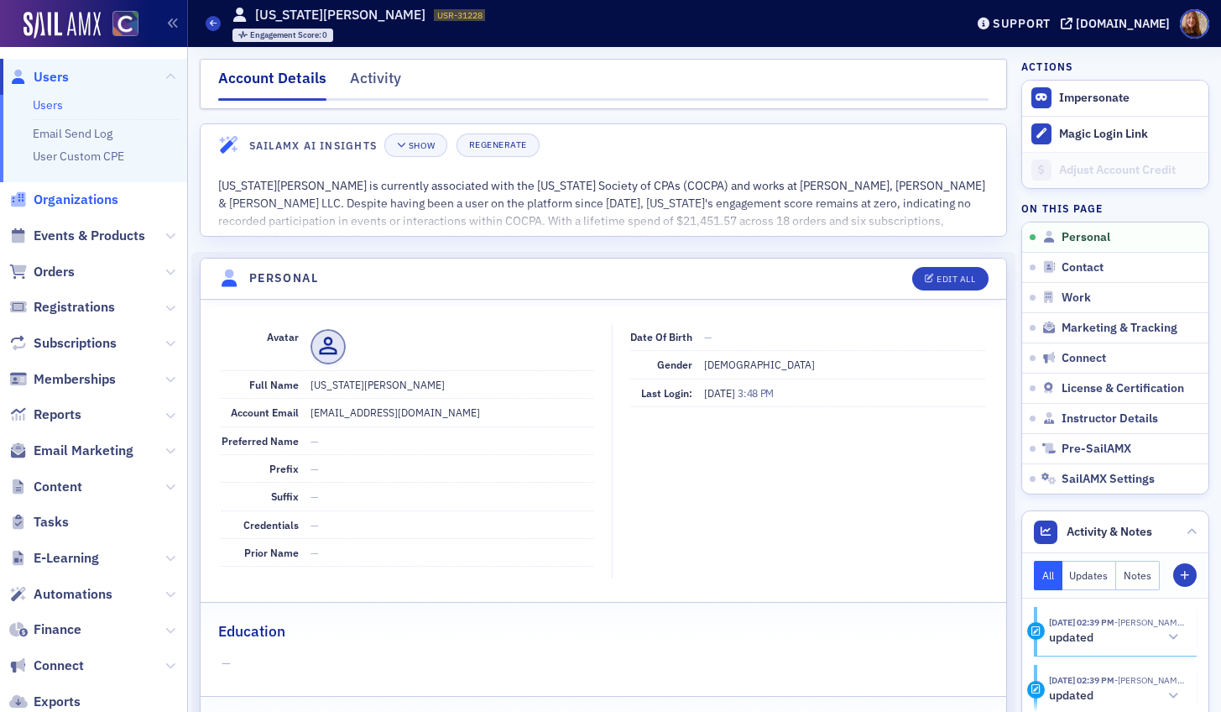
click at [101, 192] on span "Organizations" at bounding box center [76, 199] width 85 height 18
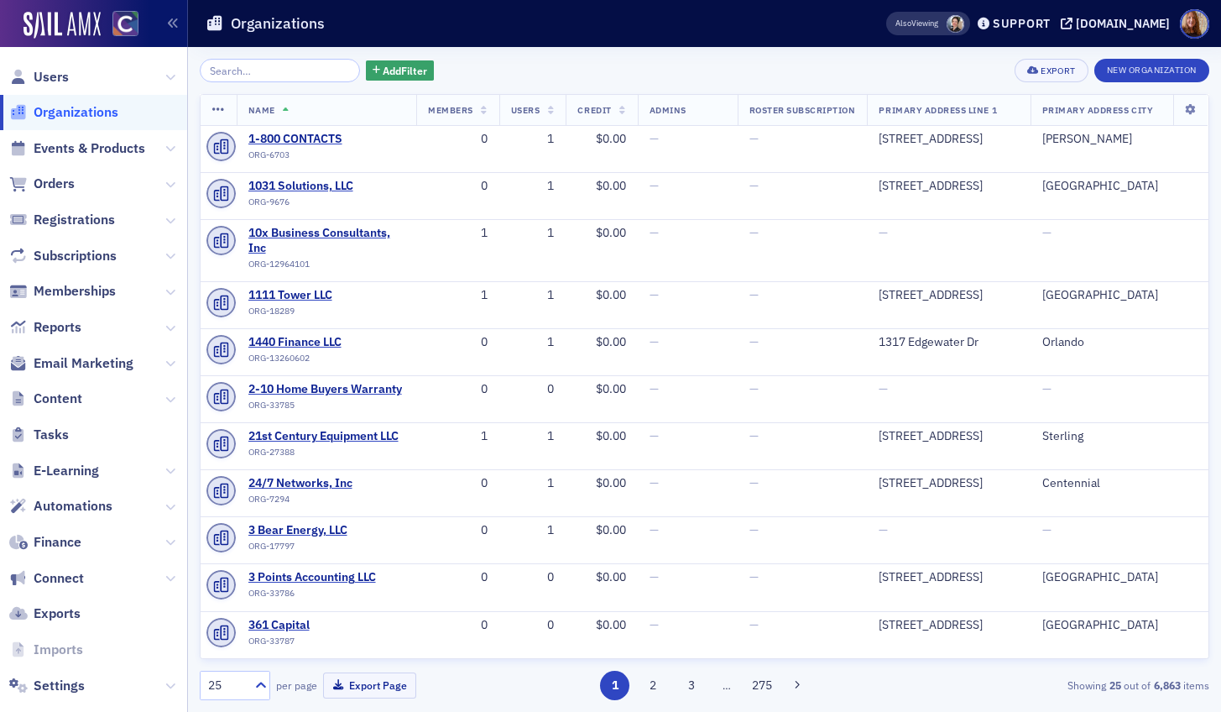
click at [275, 62] on input "search" at bounding box center [280, 70] width 160 height 23
click at [95, 105] on span "Organizations" at bounding box center [76, 112] width 85 height 18
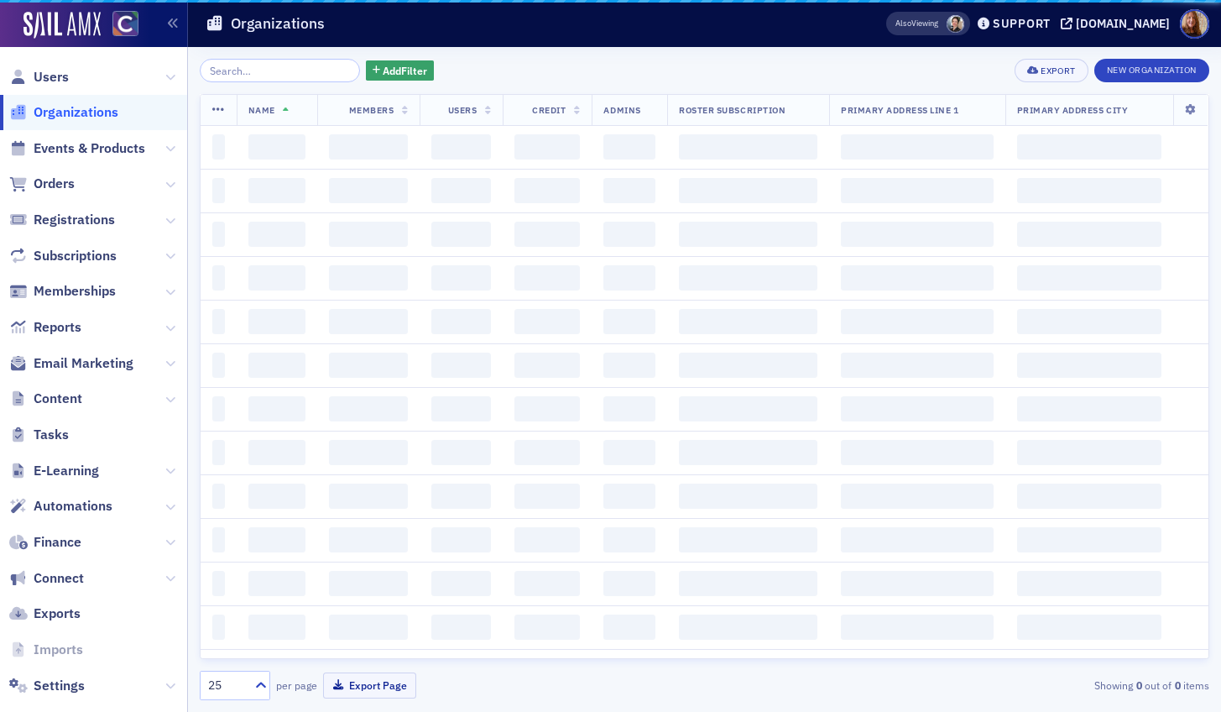
click at [235, 65] on input "search" at bounding box center [280, 70] width 160 height 23
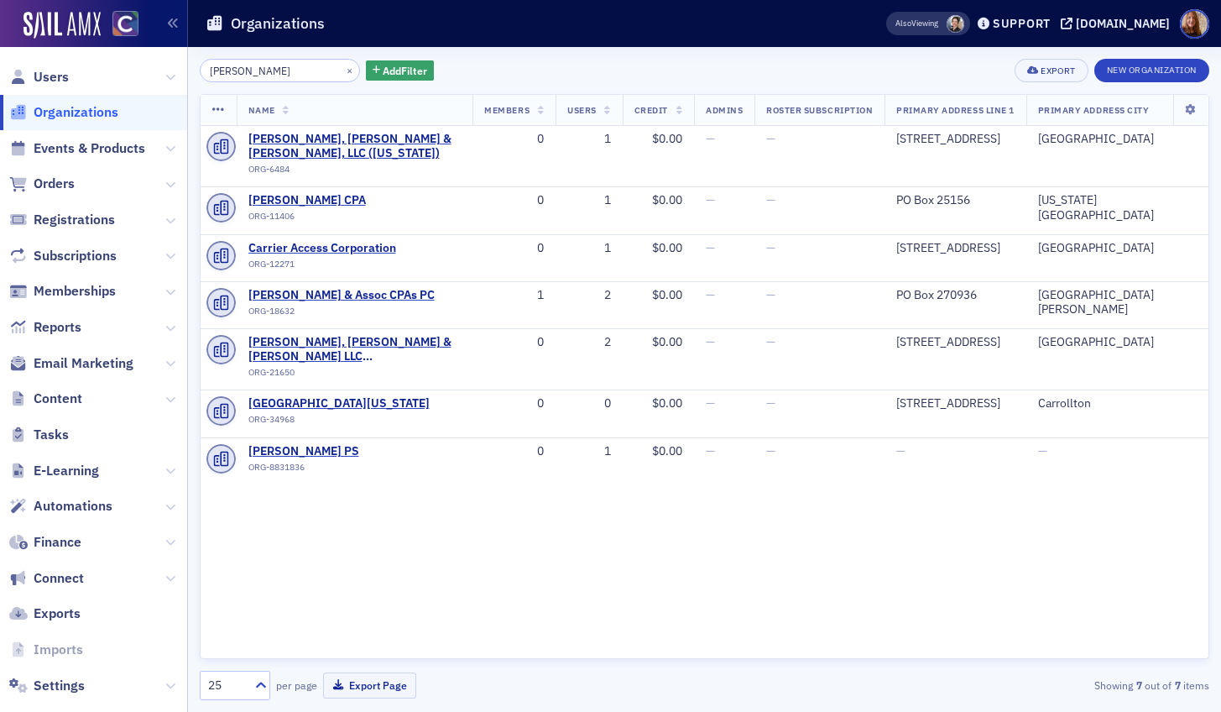
type input "[PERSON_NAME]"
